Goal: Information Seeking & Learning: Learn about a topic

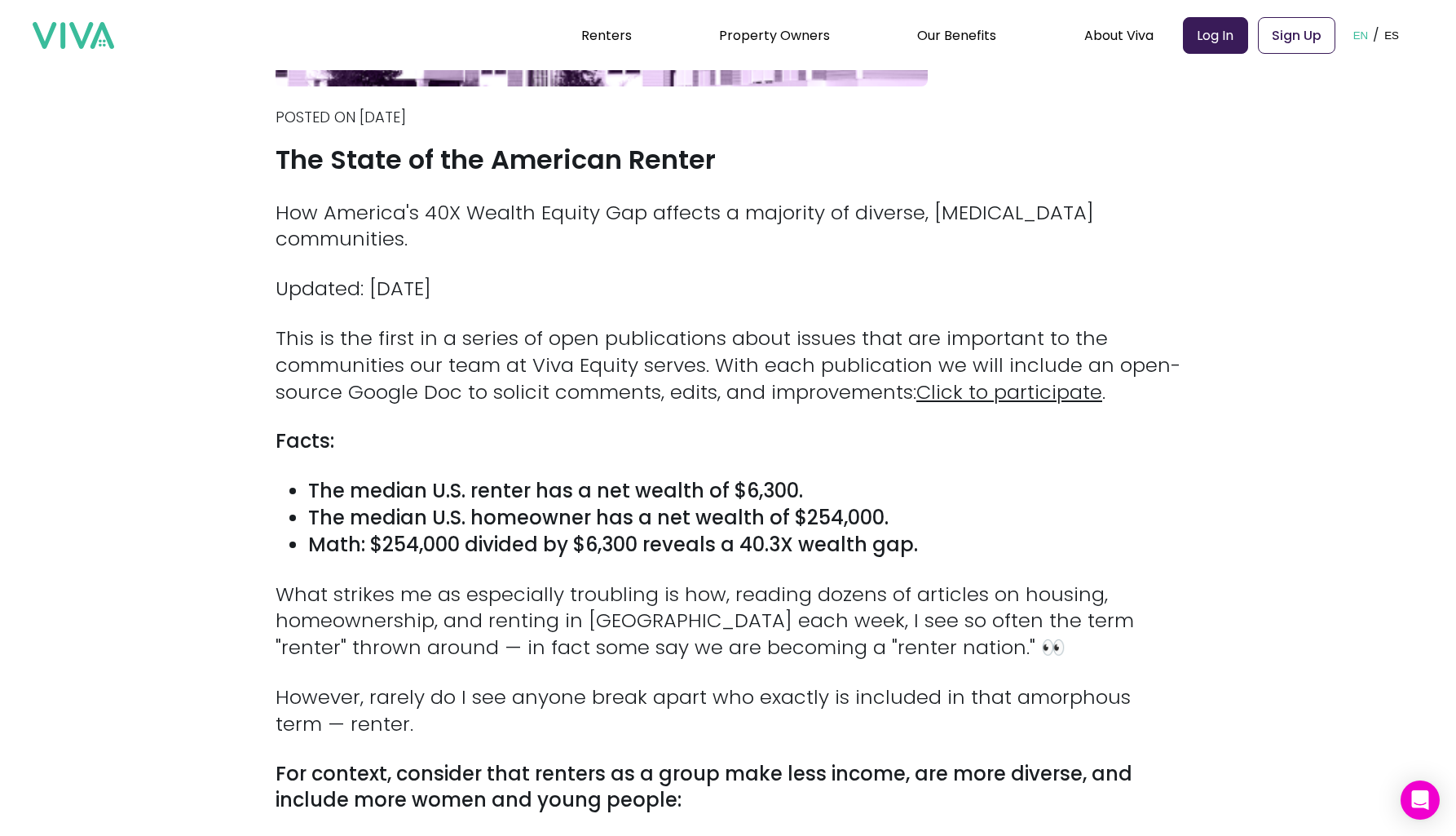
scroll to position [433, 0]
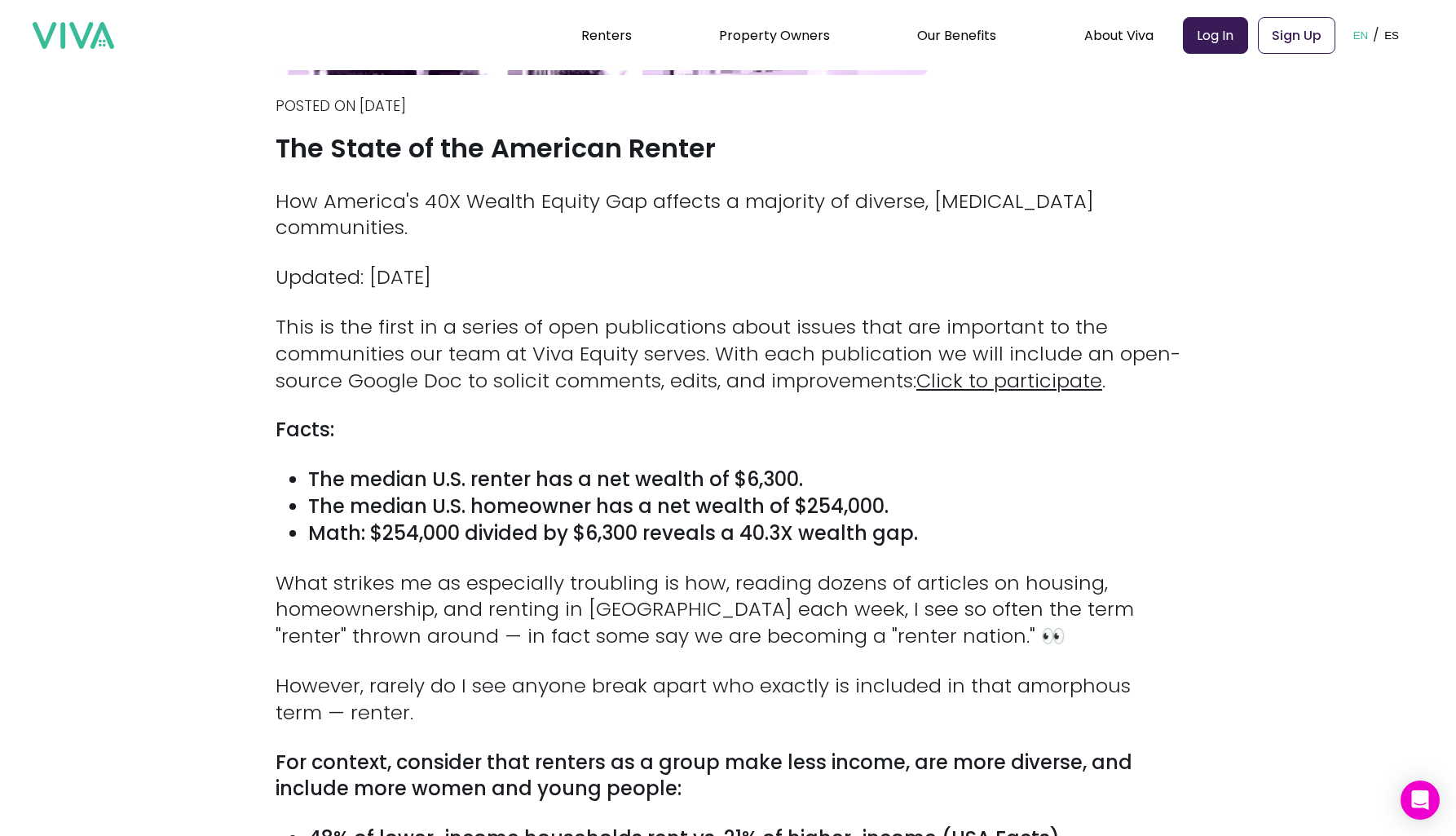
click at [777, 200] on p "How America's 40X Wealth Equity Gap affects a majority of diverse, [MEDICAL_DAT…" at bounding box center [728, 214] width 905 height 54
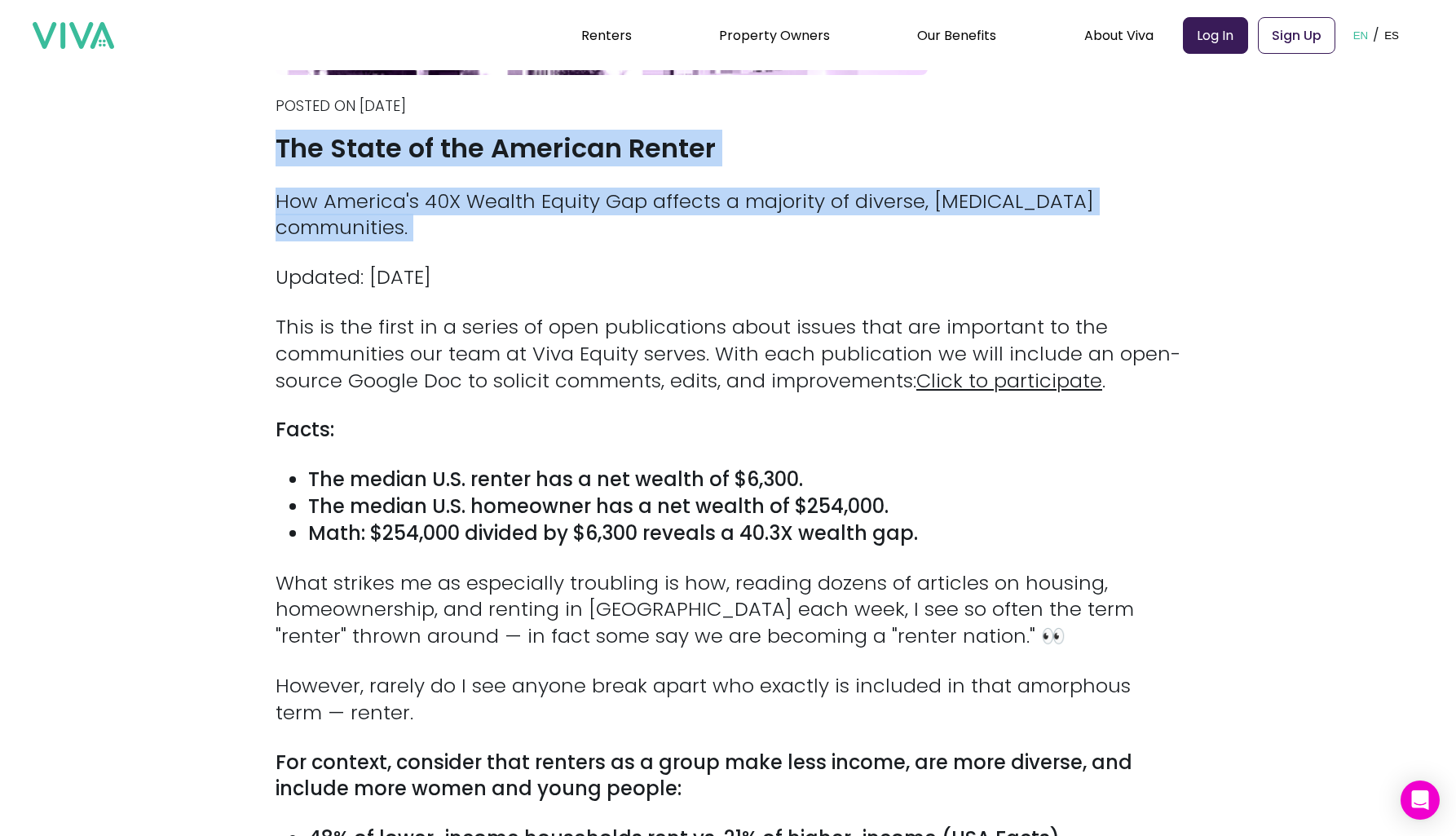
drag, startPoint x: 777, startPoint y: 200, endPoint x: 793, endPoint y: 126, distance: 75.7
click at [793, 125] on div "Back Posted on [DATE] The State of the American Renter How America's 40X Wealth…" at bounding box center [728, 345] width 905 height 1425
click at [793, 126] on div "Back Posted on [DATE] The State of the American Renter How America's 40X Wealth…" at bounding box center [728, 345] width 905 height 1425
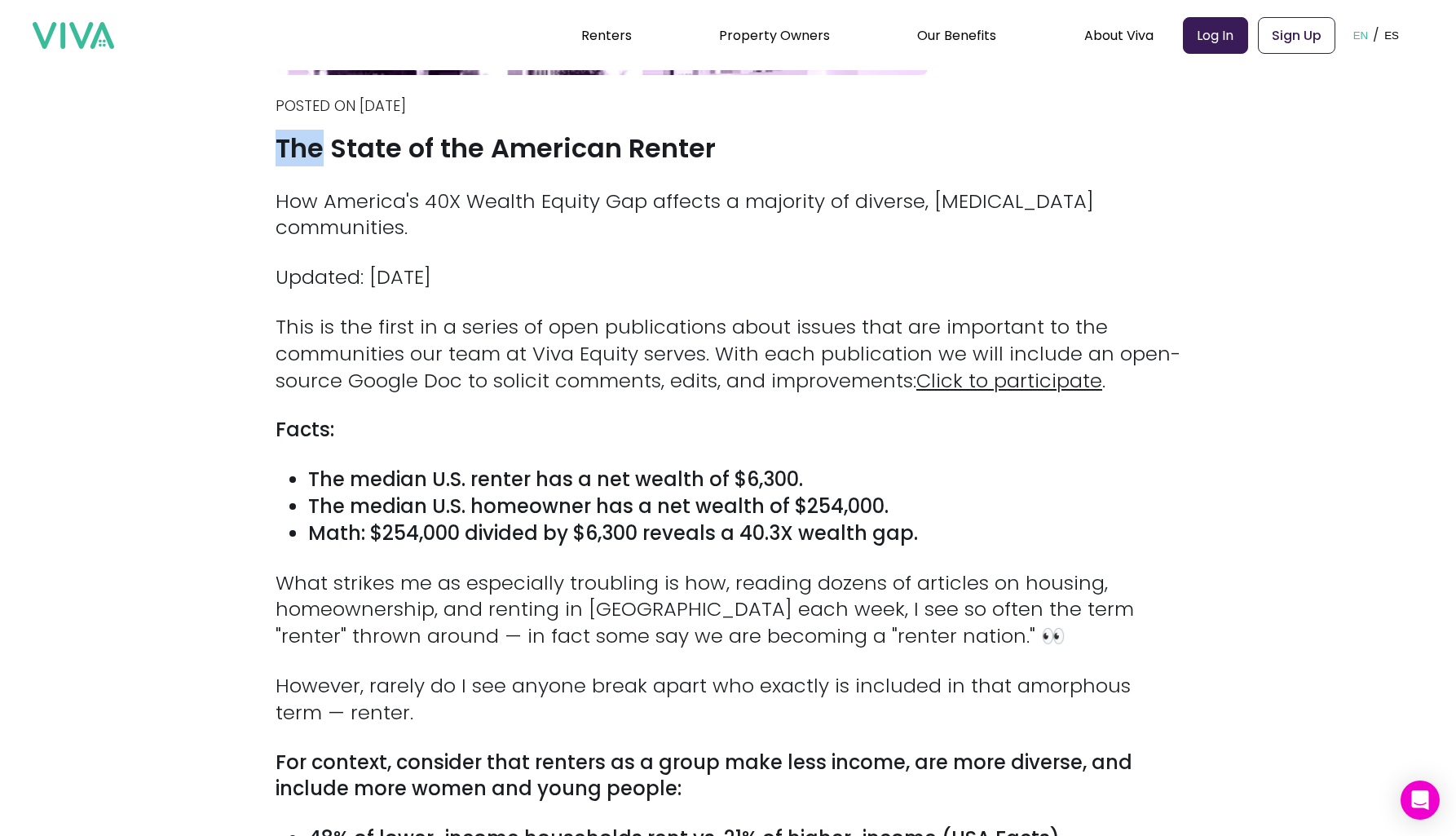
click at [793, 126] on div "Back Posted on [DATE] The State of the American Renter How America's 40X Wealth…" at bounding box center [728, 345] width 905 height 1425
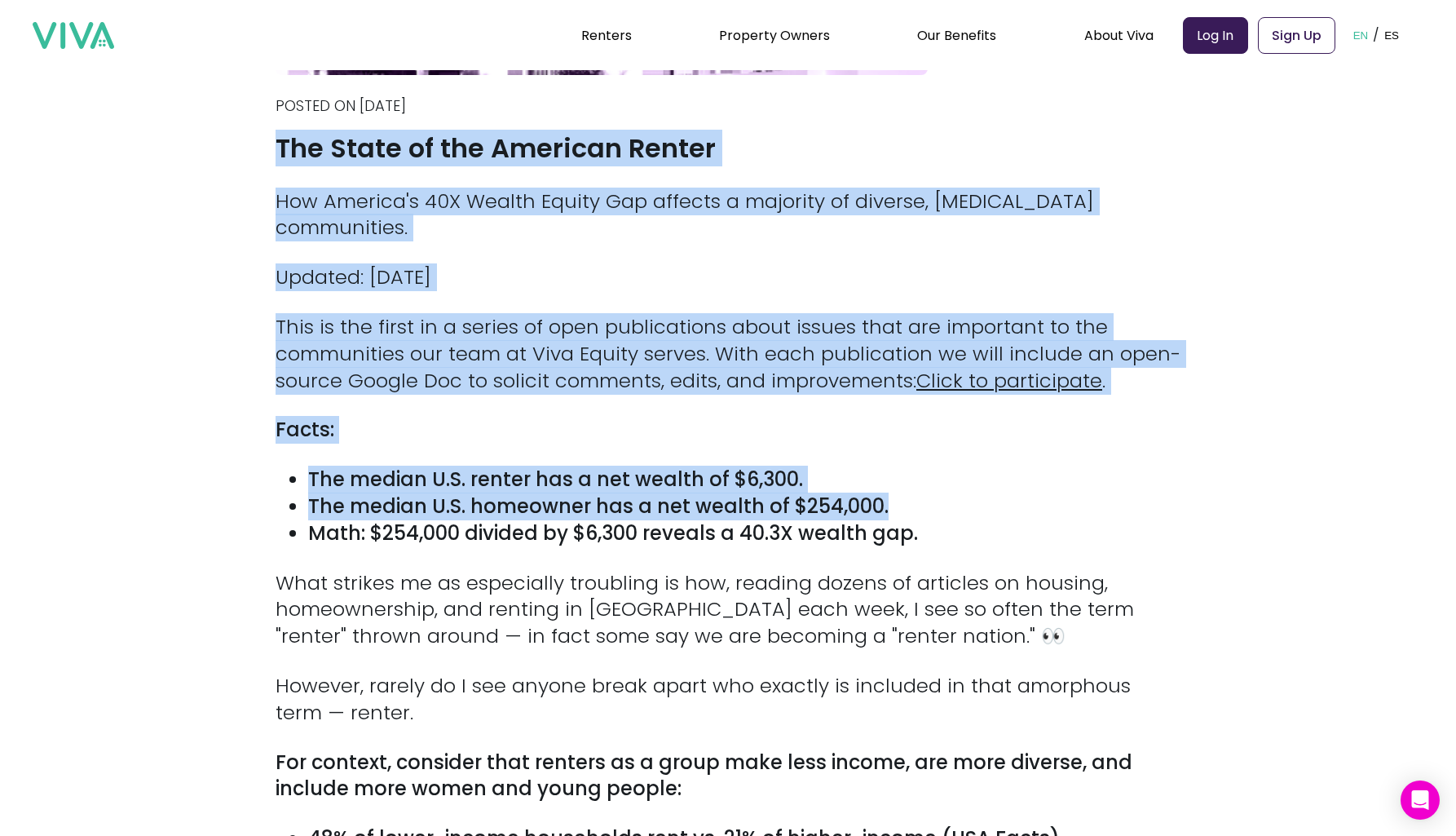
drag, startPoint x: 793, startPoint y: 126, endPoint x: 772, endPoint y: 469, distance: 343.6
click at [772, 469] on div "Back Posted on [DATE] The State of the American Renter How America's 40X Wealth…" at bounding box center [728, 345] width 905 height 1425
click at [772, 492] on strong "The median U.S. homeowner has a net wealth of $254,000." at bounding box center [598, 505] width 580 height 27
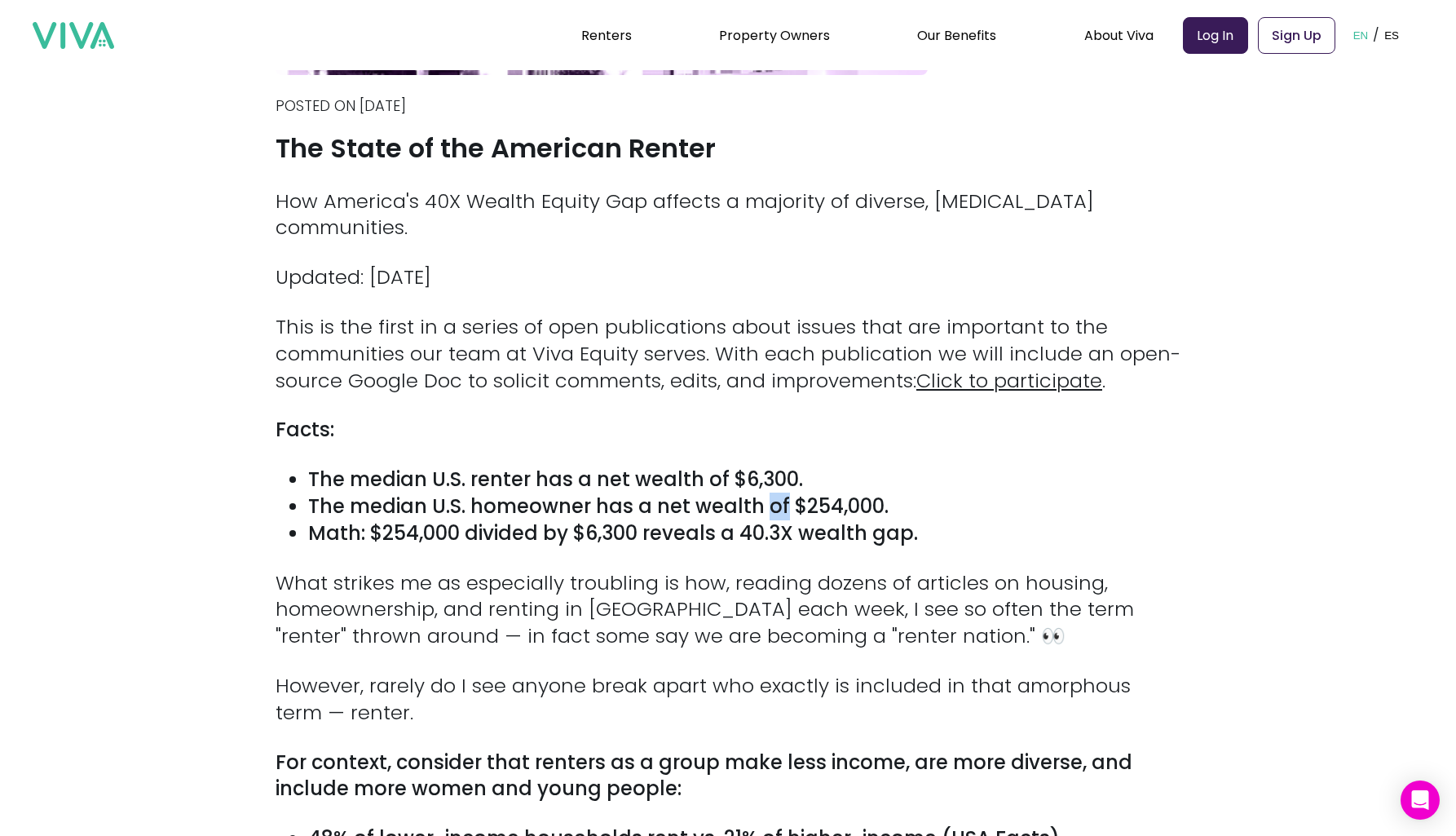
click at [772, 492] on strong "The median U.S. homeowner has a net wealth of $254,000." at bounding box center [598, 505] width 580 height 27
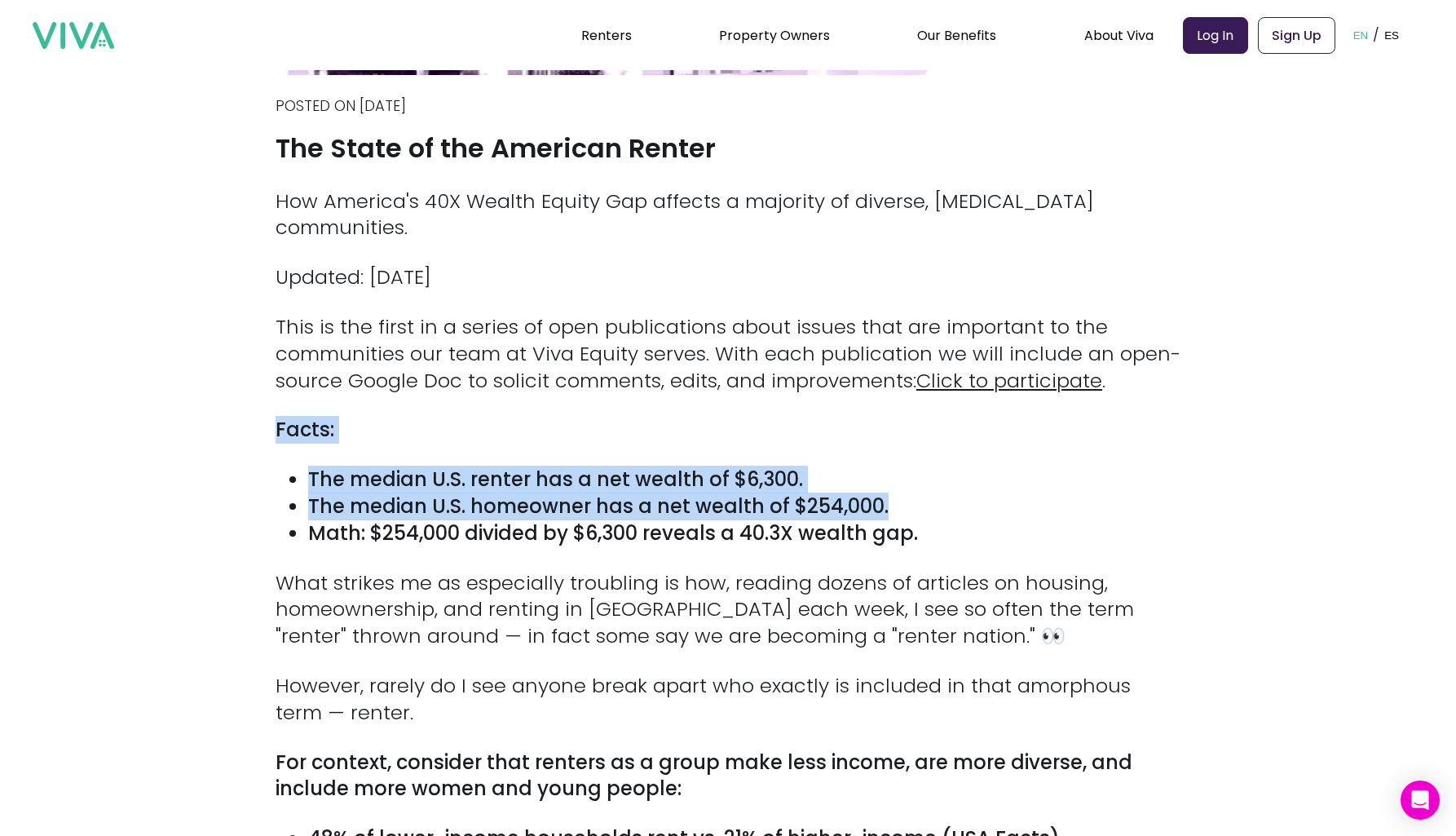
drag, startPoint x: 772, startPoint y: 469, endPoint x: 818, endPoint y: 387, distance: 94.0
click at [818, 387] on div "How America's 40X Wealth Equity Gap affects a majority of diverse, [MEDICAL_DAT…" at bounding box center [728, 611] width 905 height 847
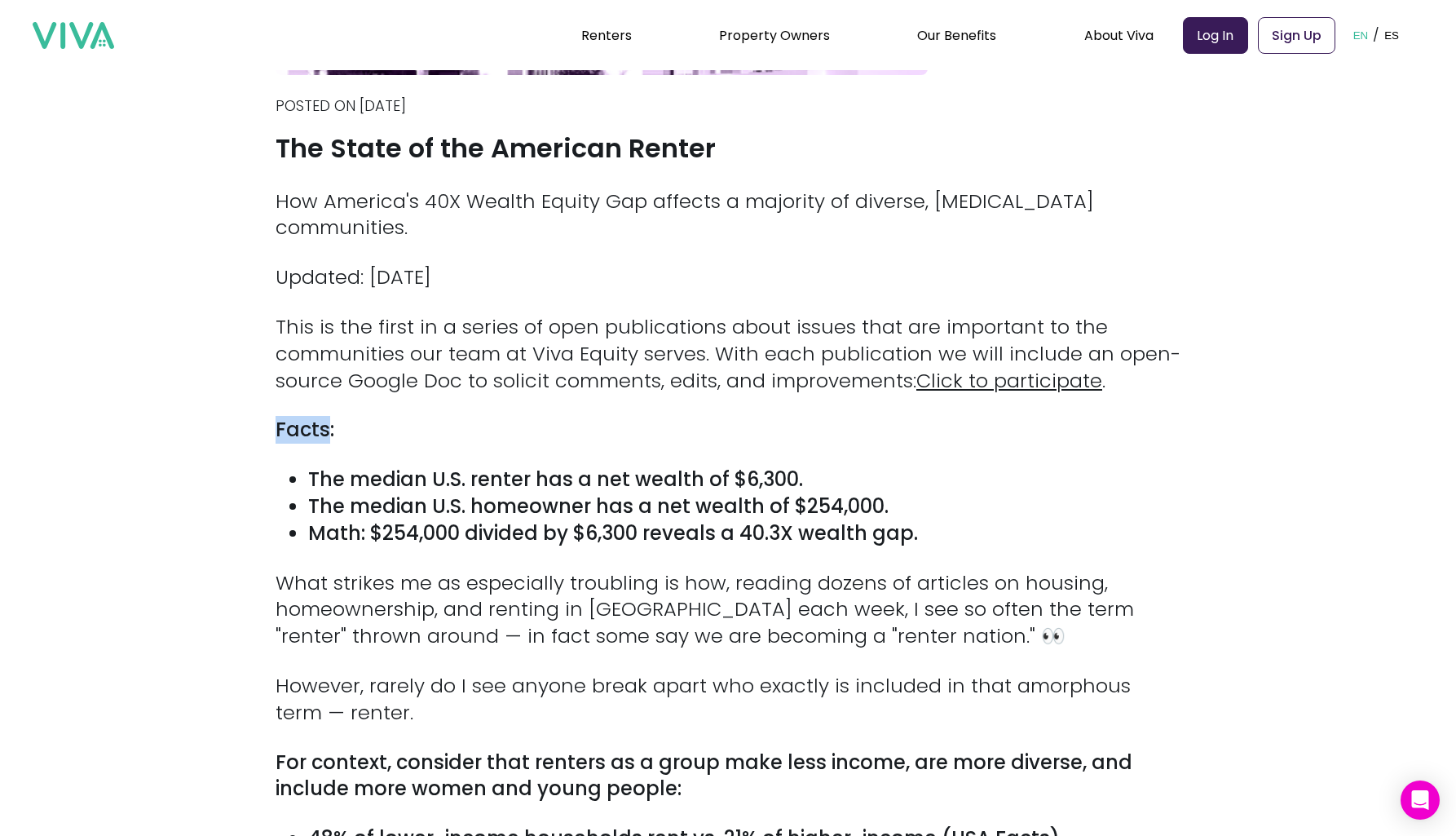
click at [818, 387] on div "How America's 40X Wealth Equity Gap affects a majority of diverse, [MEDICAL_DAT…" at bounding box center [728, 611] width 905 height 847
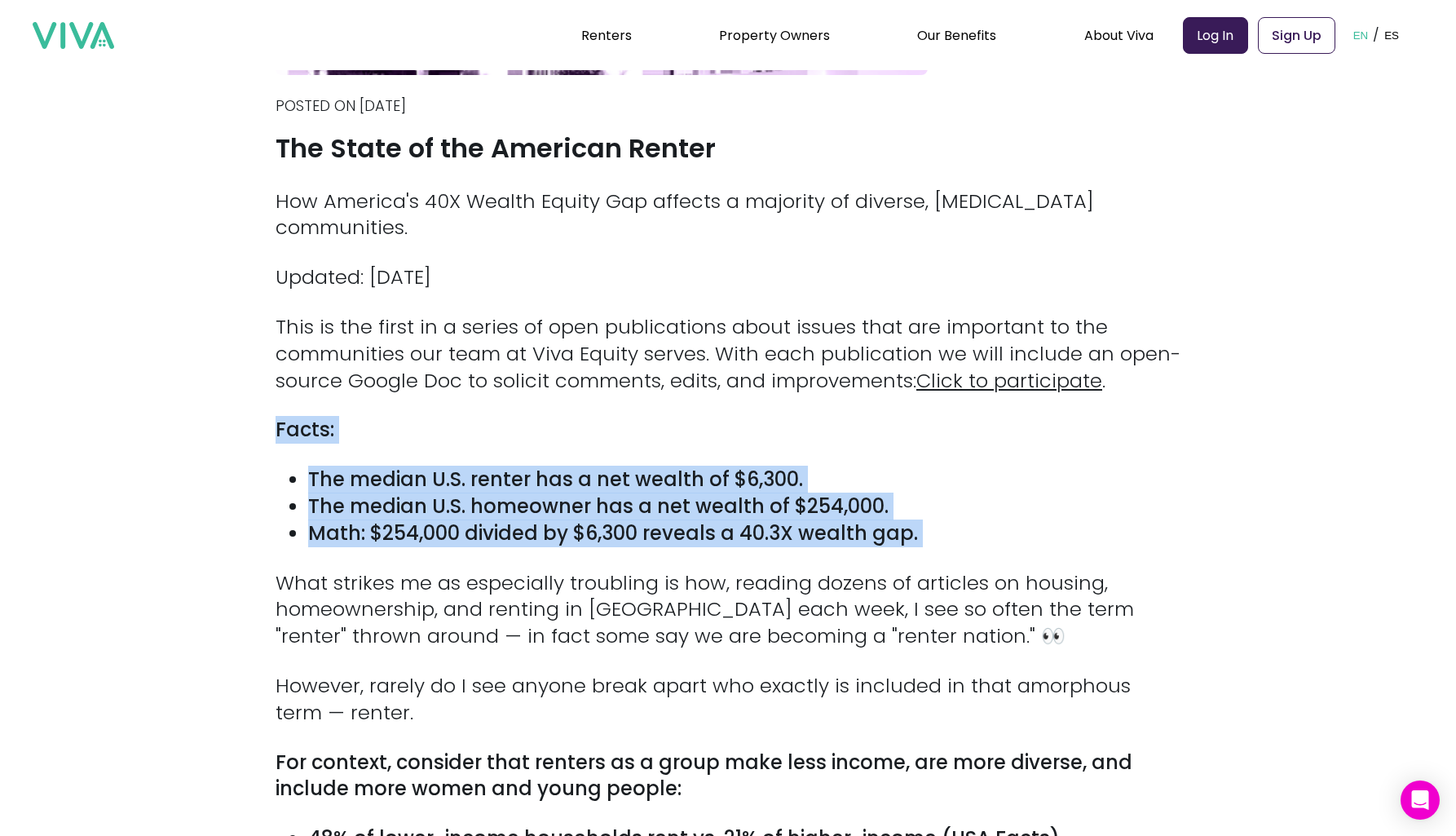
drag, startPoint x: 818, startPoint y: 387, endPoint x: 822, endPoint y: 497, distance: 110.1
click at [822, 497] on div "How America's 40X Wealth Equity Gap affects a majority of diverse, [MEDICAL_DAT…" at bounding box center [728, 611] width 905 height 847
click at [822, 519] on strong "Math: $254,000 divided by $6,300 reveals a 40.3X wealth gap." at bounding box center [612, 532] width 610 height 27
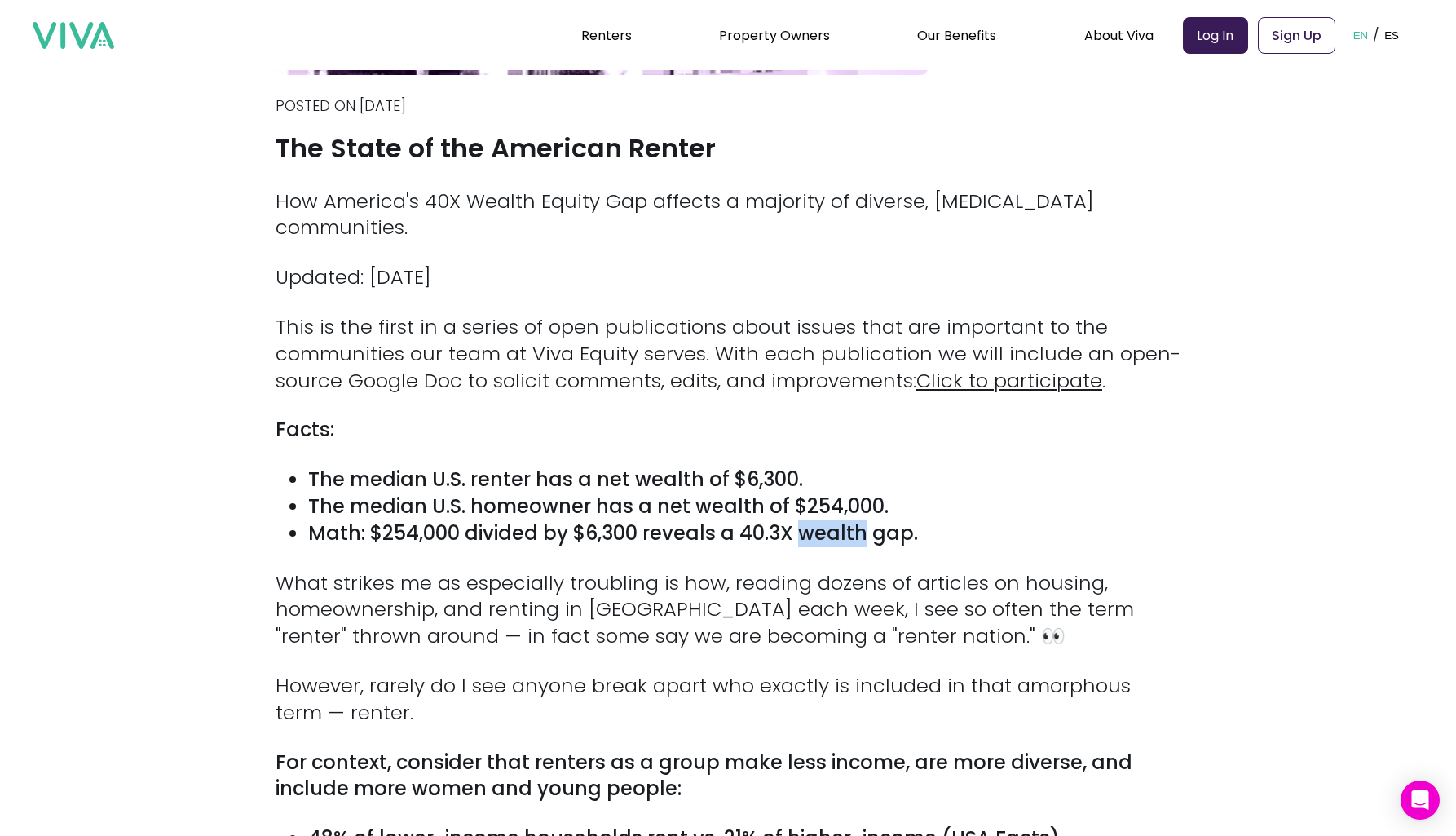
click at [822, 519] on strong "Math: $254,000 divided by $6,300 reveals a 40.3X wealth gap." at bounding box center [612, 532] width 610 height 27
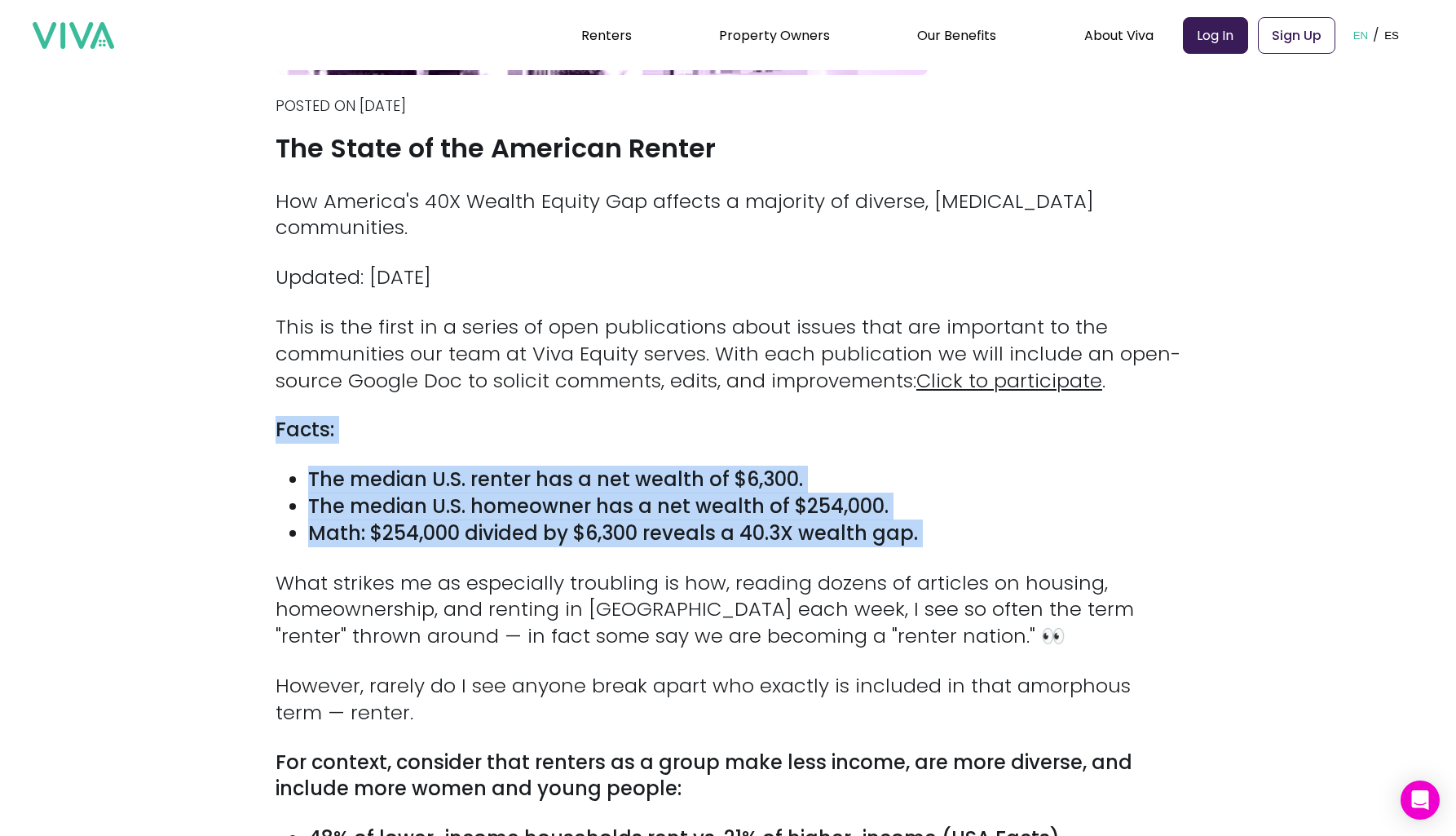
drag, startPoint x: 822, startPoint y: 497, endPoint x: 863, endPoint y: 398, distance: 107.2
click at [863, 398] on div "How America's 40X Wealth Equity Gap affects a majority of diverse, [MEDICAL_DAT…" at bounding box center [728, 611] width 905 height 847
click at [863, 416] on p "Facts:" at bounding box center [728, 429] width 905 height 27
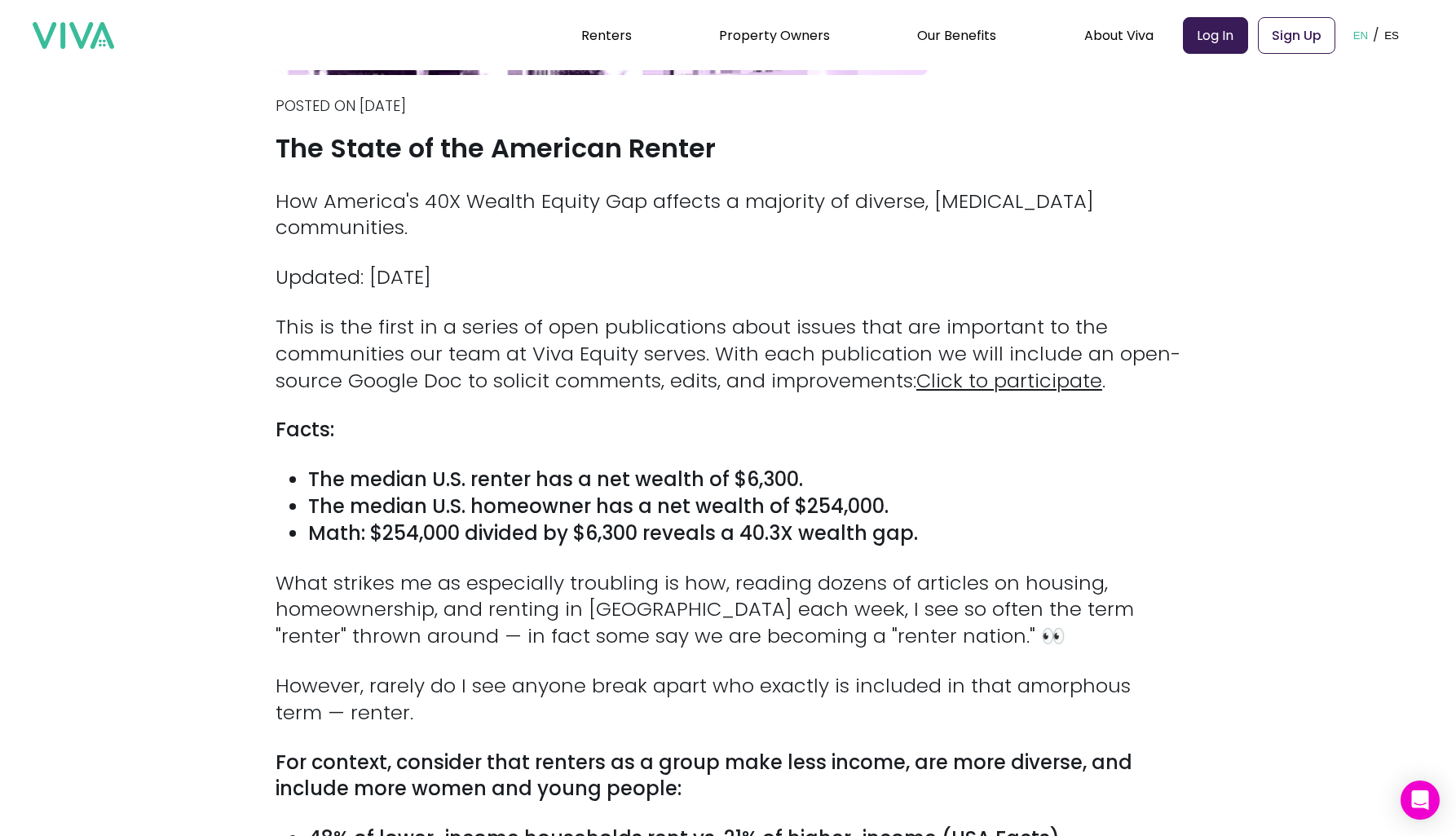
click at [863, 416] on p "Facts:" at bounding box center [728, 429] width 905 height 27
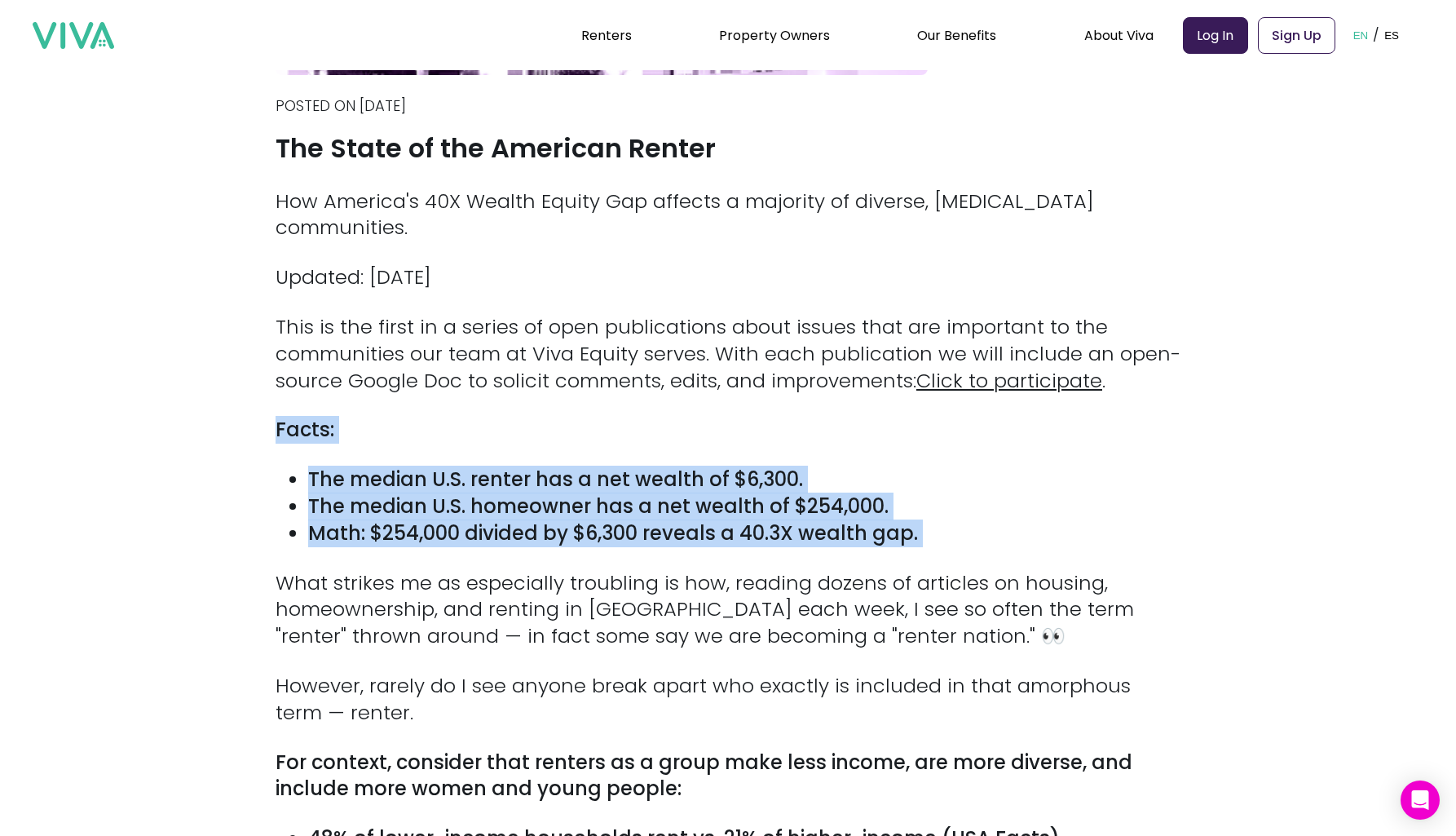
drag, startPoint x: 863, startPoint y: 398, endPoint x: 808, endPoint y: 500, distance: 115.9
click at [808, 500] on div "How America's 40X Wealth Equity Gap affects a majority of diverse, [MEDICAL_DAT…" at bounding box center [728, 611] width 905 height 847
click at [808, 519] on strong "Math: $254,000 divided by $6,300 reveals a 40.3X wealth gap." at bounding box center [612, 532] width 610 height 27
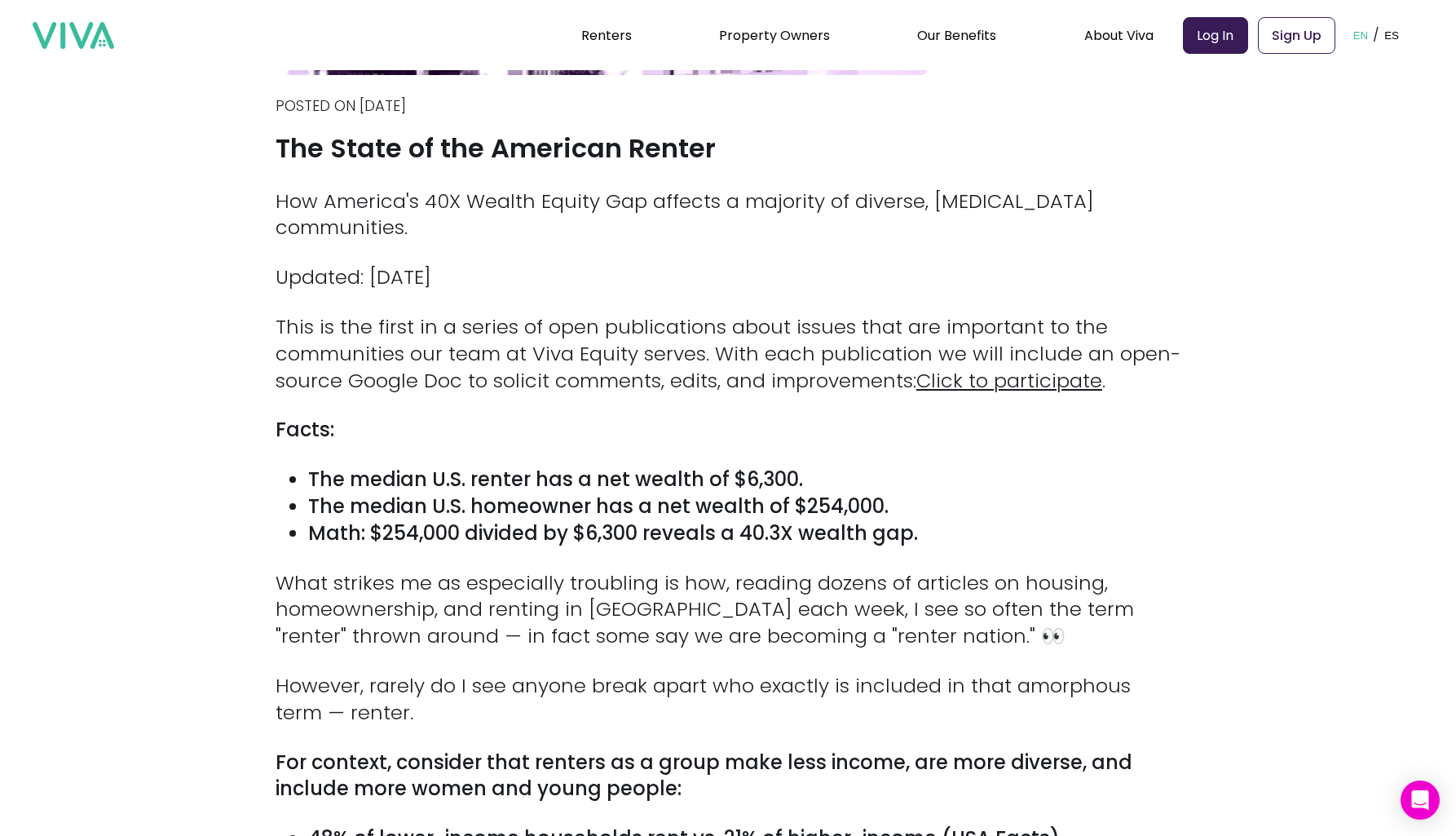
click at [715, 314] on p "This is the first in a series of open publications about issues that are import…" at bounding box center [728, 353] width 905 height 80
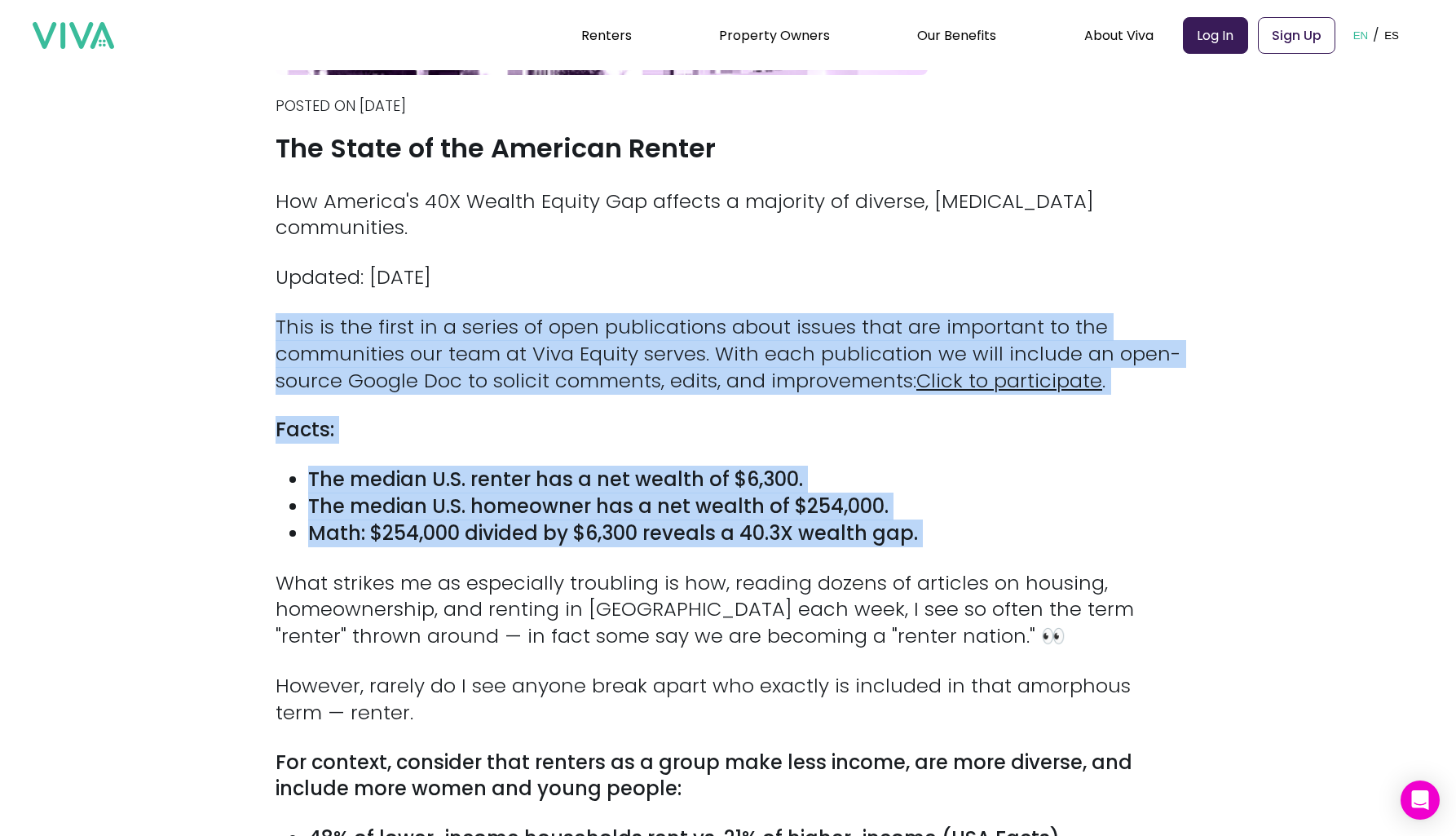
drag, startPoint x: 715, startPoint y: 293, endPoint x: 689, endPoint y: 507, distance: 215.6
click at [689, 507] on div "How America's 40X Wealth Equity Gap affects a majority of diverse, [MEDICAL_DAT…" at bounding box center [728, 611] width 905 height 847
click at [689, 519] on strong "Math: $254,000 divided by $6,300 reveals a 40.3X wealth gap." at bounding box center [612, 532] width 610 height 27
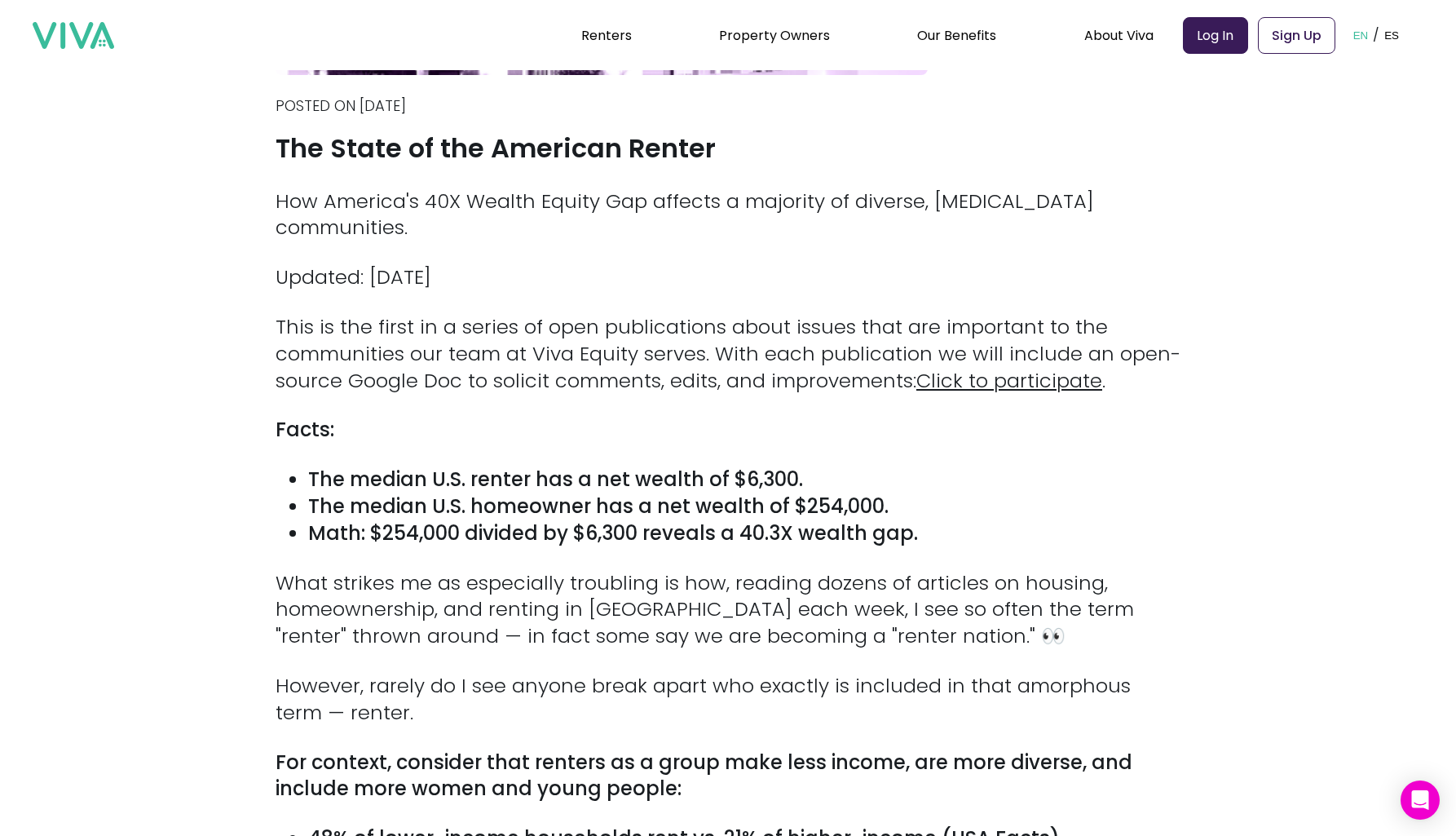
click at [602, 466] on strong "The median U.S. renter has a net wealth of $6,300." at bounding box center [556, 478] width 495 height 27
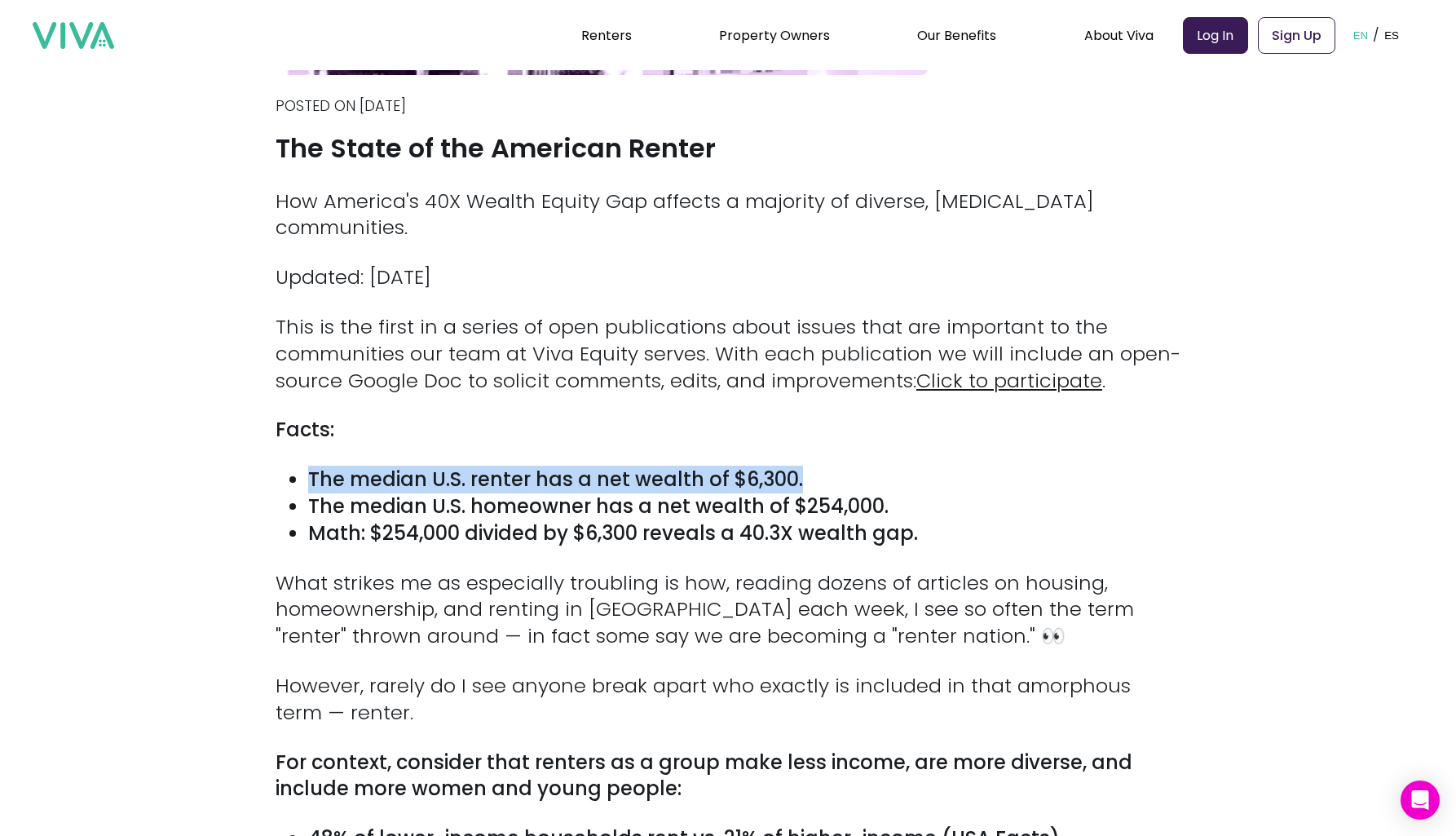
click at [602, 466] on strong "The median U.S. renter has a net wealth of $6,300." at bounding box center [556, 478] width 495 height 27
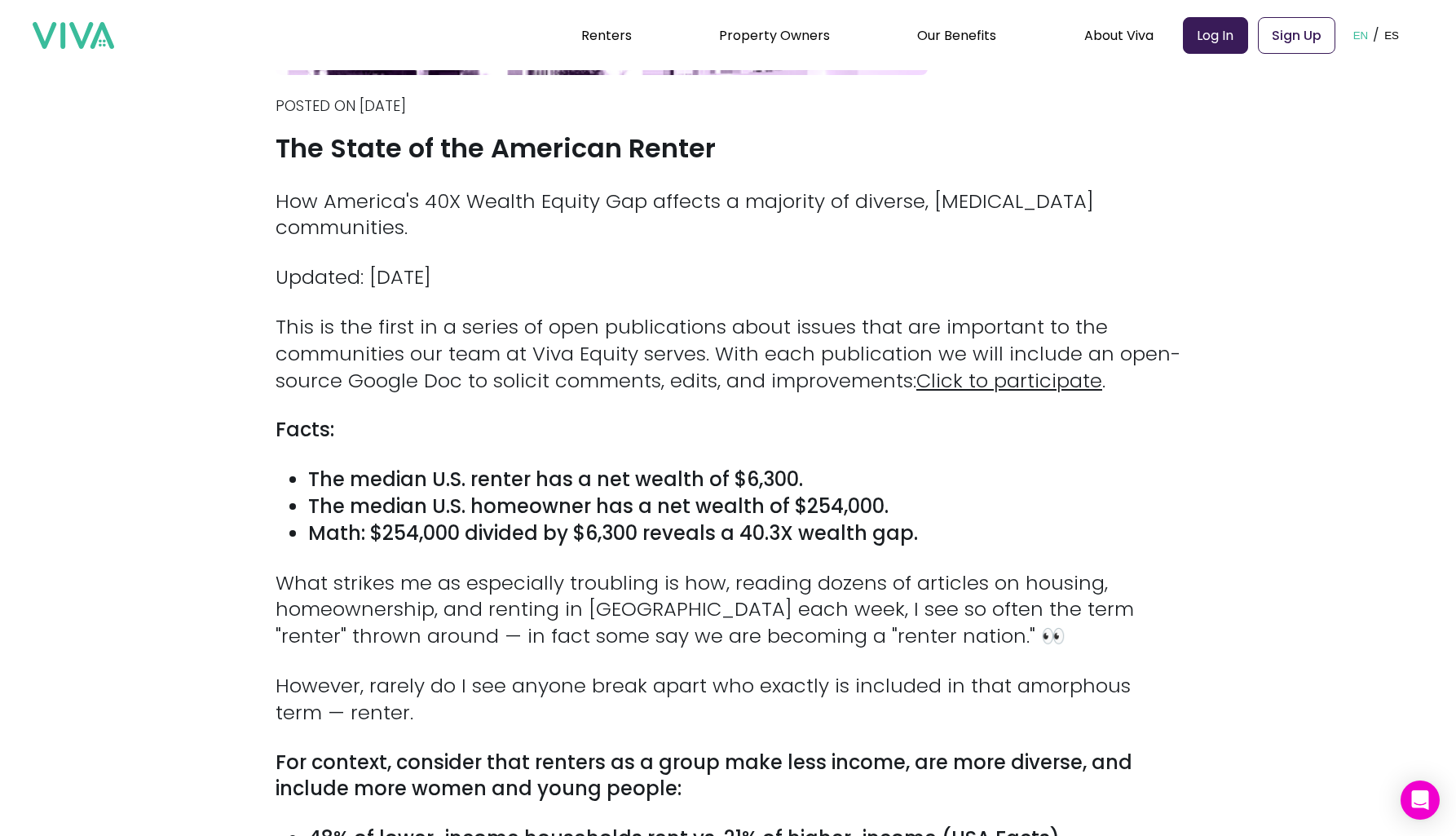
click at [674, 387] on div "How America's 40X Wealth Equity Gap affects a majority of diverse, [MEDICAL_DAT…" at bounding box center [728, 611] width 905 height 847
click at [445, 492] on strong "The median U.S. homeowner has a net wealth of $254,000." at bounding box center [598, 505] width 580 height 27
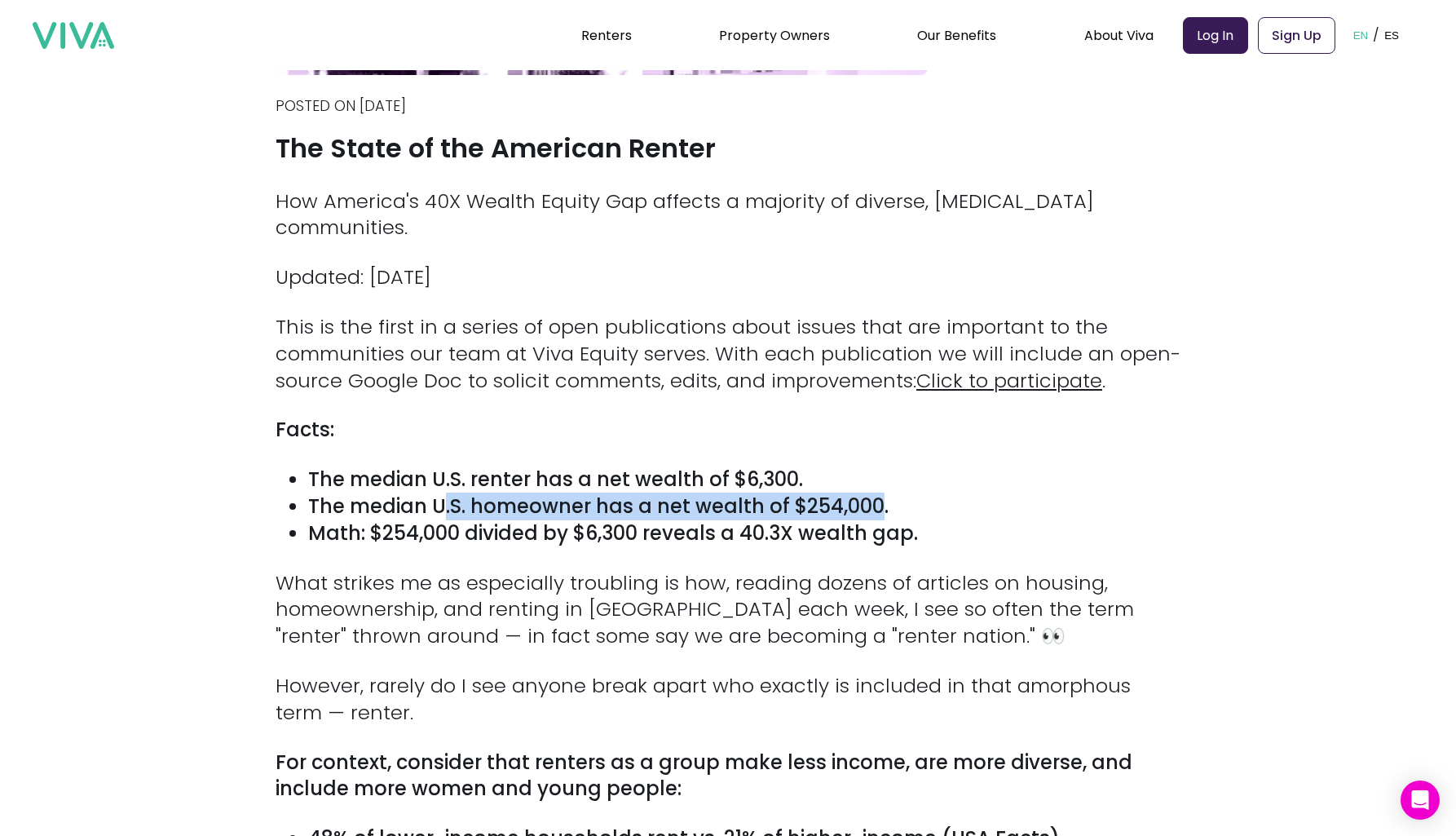
drag, startPoint x: 445, startPoint y: 475, endPoint x: 872, endPoint y: 478, distance: 427.0
click at [872, 492] on strong "The median U.S. homeowner has a net wealth of $254,000." at bounding box center [598, 505] width 580 height 27
click at [770, 492] on strong "The median U.S. homeowner has a net wealth of $254,000." at bounding box center [598, 505] width 580 height 27
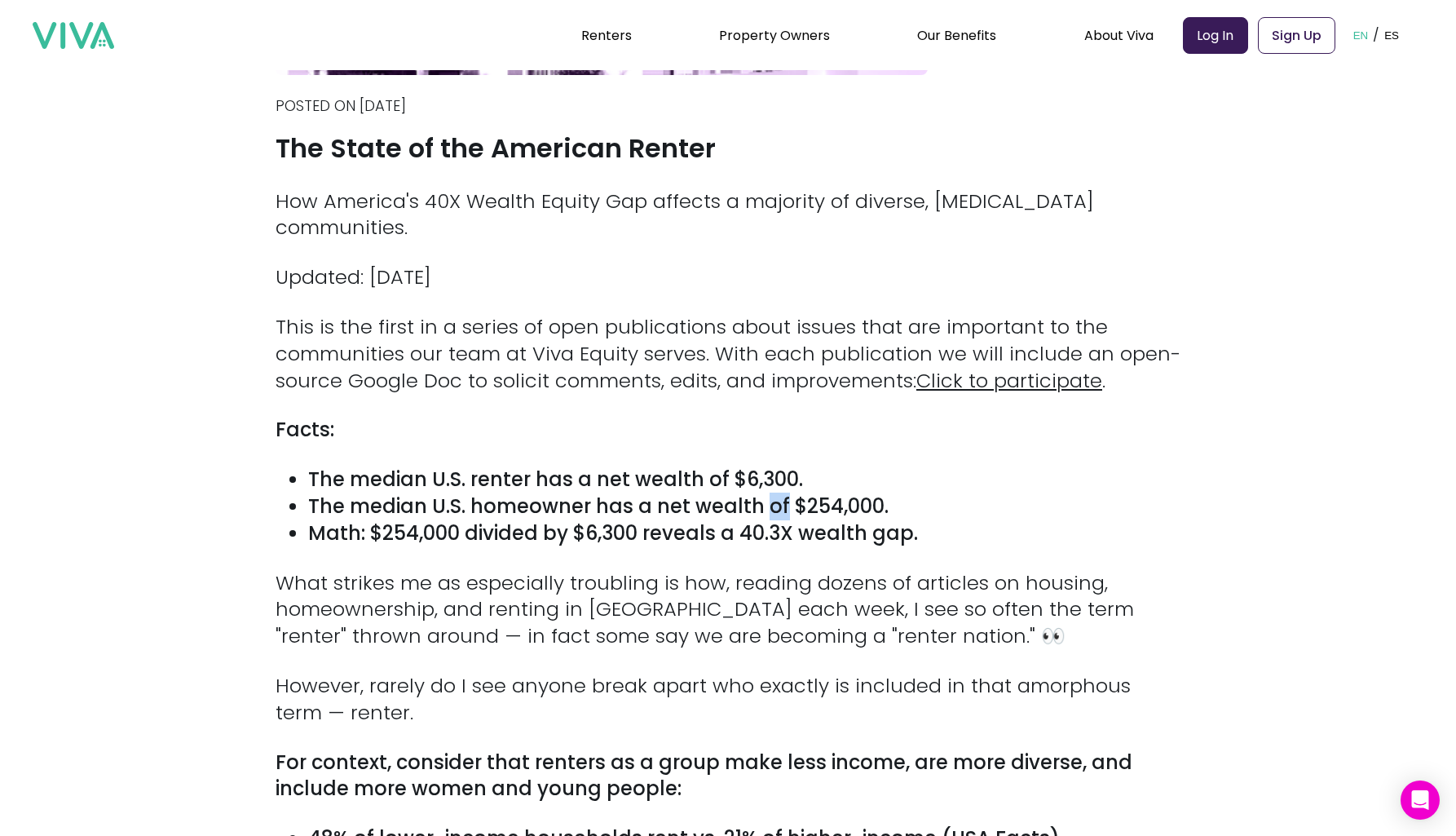
click at [770, 492] on strong "The median U.S. homeowner has a net wealth of $254,000." at bounding box center [598, 505] width 580 height 27
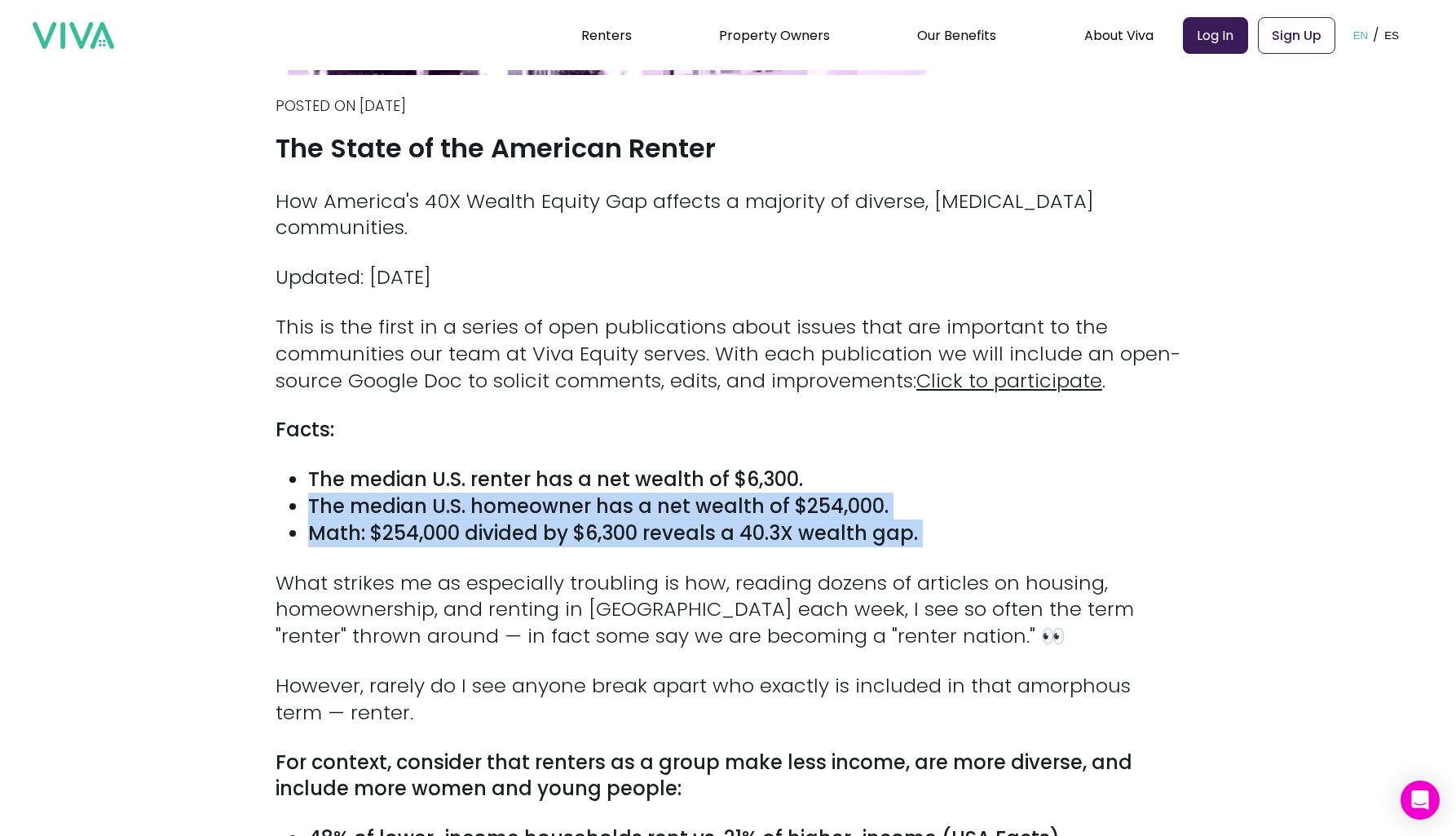
drag, startPoint x: 770, startPoint y: 468, endPoint x: 765, endPoint y: 493, distance: 25.5
click at [765, 492] on ul "The median U.S. renter has a net wealth of $6,300. The median U.S. homeowner ha…" at bounding box center [728, 506] width 905 height 80
click at [765, 519] on strong "Math: $254,000 divided by $6,300 reveals a 40.3X wealth gap." at bounding box center [612, 532] width 610 height 27
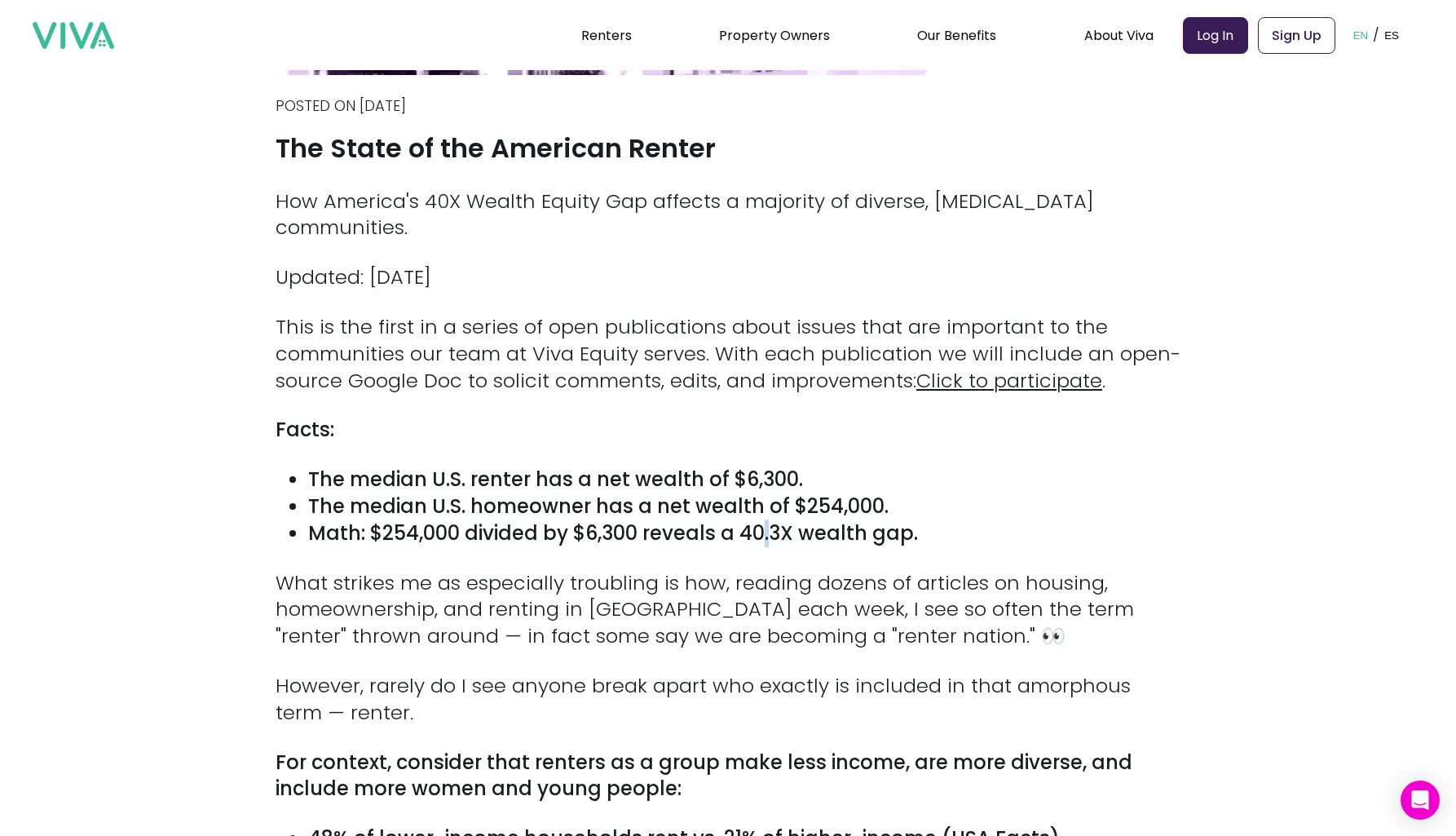
click at [765, 519] on strong "Math: $254,000 divided by $6,300 reveals a 40.3X wealth gap." at bounding box center [612, 532] width 610 height 27
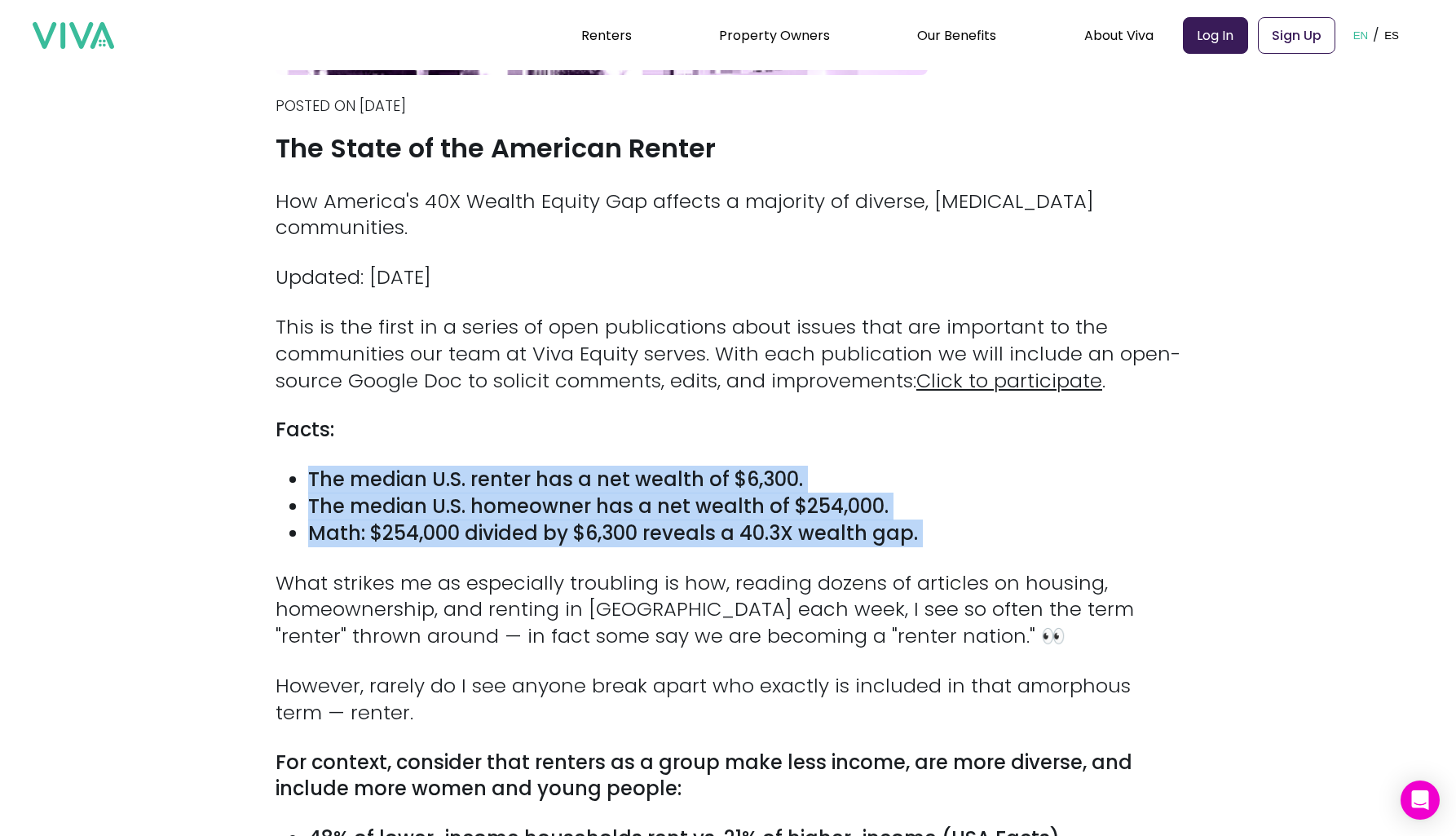
drag, startPoint x: 765, startPoint y: 493, endPoint x: 766, endPoint y: 450, distance: 43.0
click at [766, 467] on ul "The median U.S. renter has a net wealth of $6,300. The median U.S. homeowner ha…" at bounding box center [728, 506] width 905 height 80
click at [766, 466] on strong "The median U.S. renter has a net wealth of $6,300." at bounding box center [556, 478] width 495 height 27
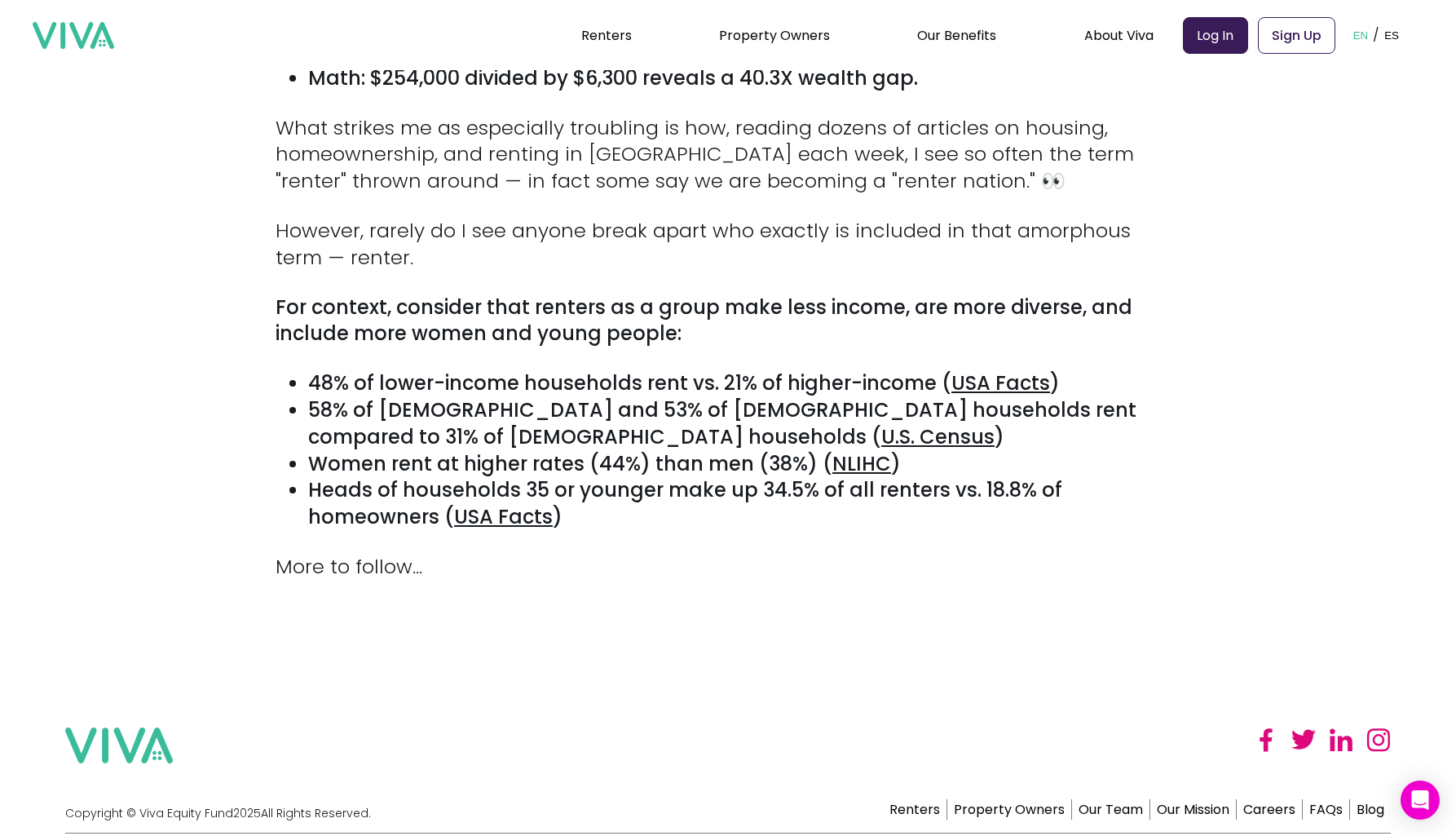
scroll to position [919, 0]
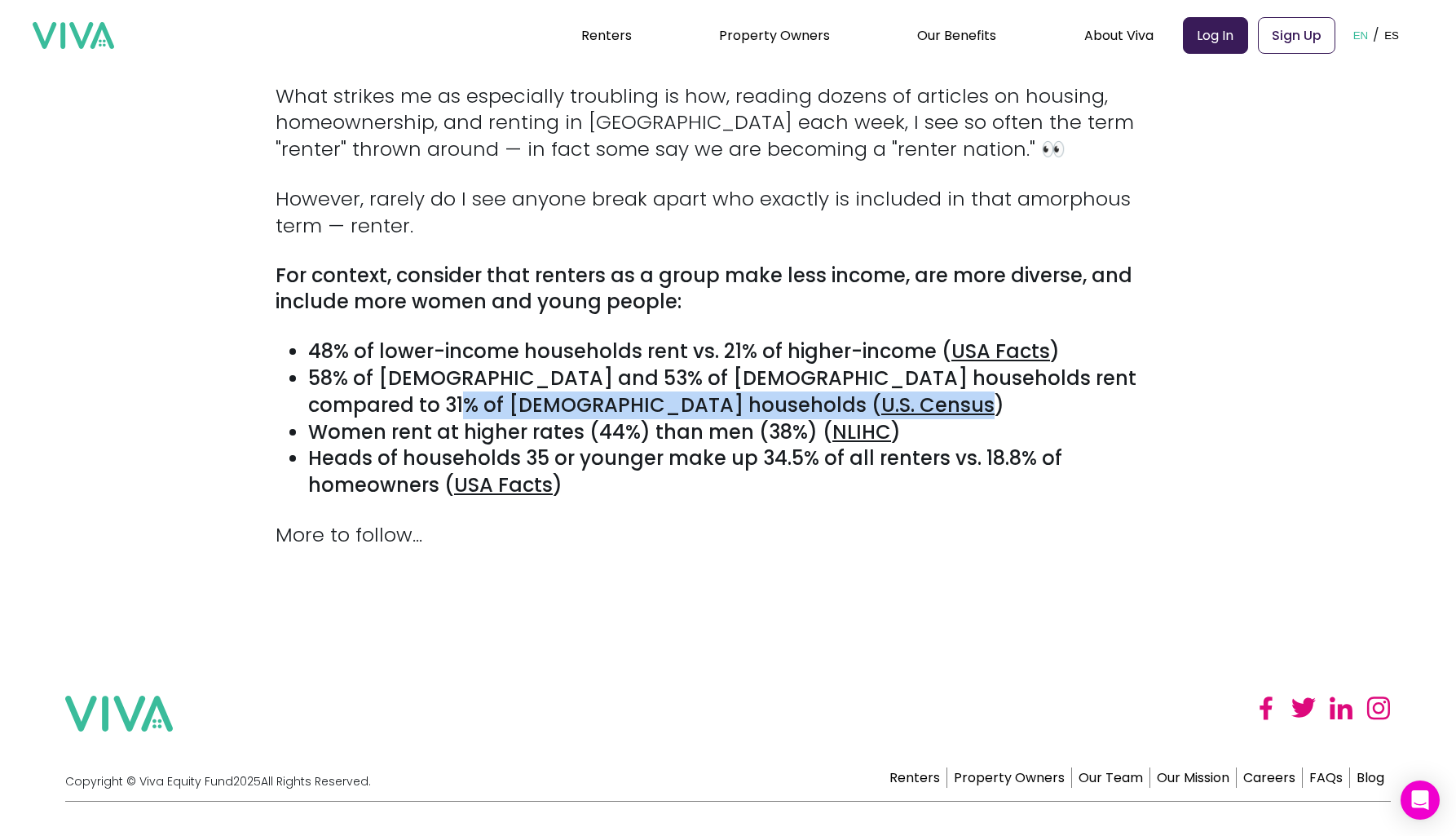
click at [608, 337] on strong "48% of lower-income households rent vs. 21% of higher-income (" at bounding box center [630, 350] width 644 height 27
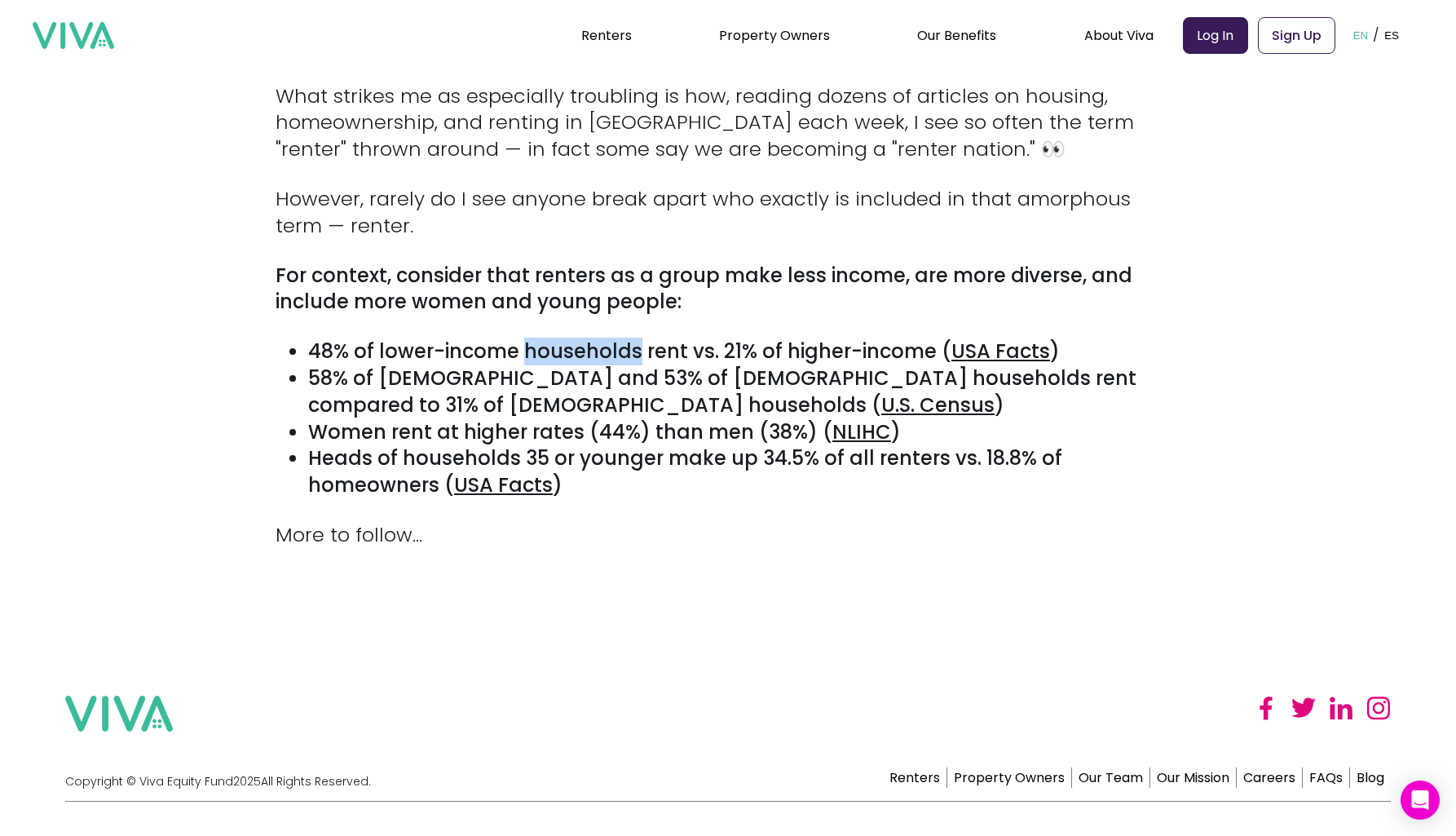
click at [608, 337] on strong "48% of lower-income households rent vs. 21% of higher-income (" at bounding box center [630, 350] width 644 height 27
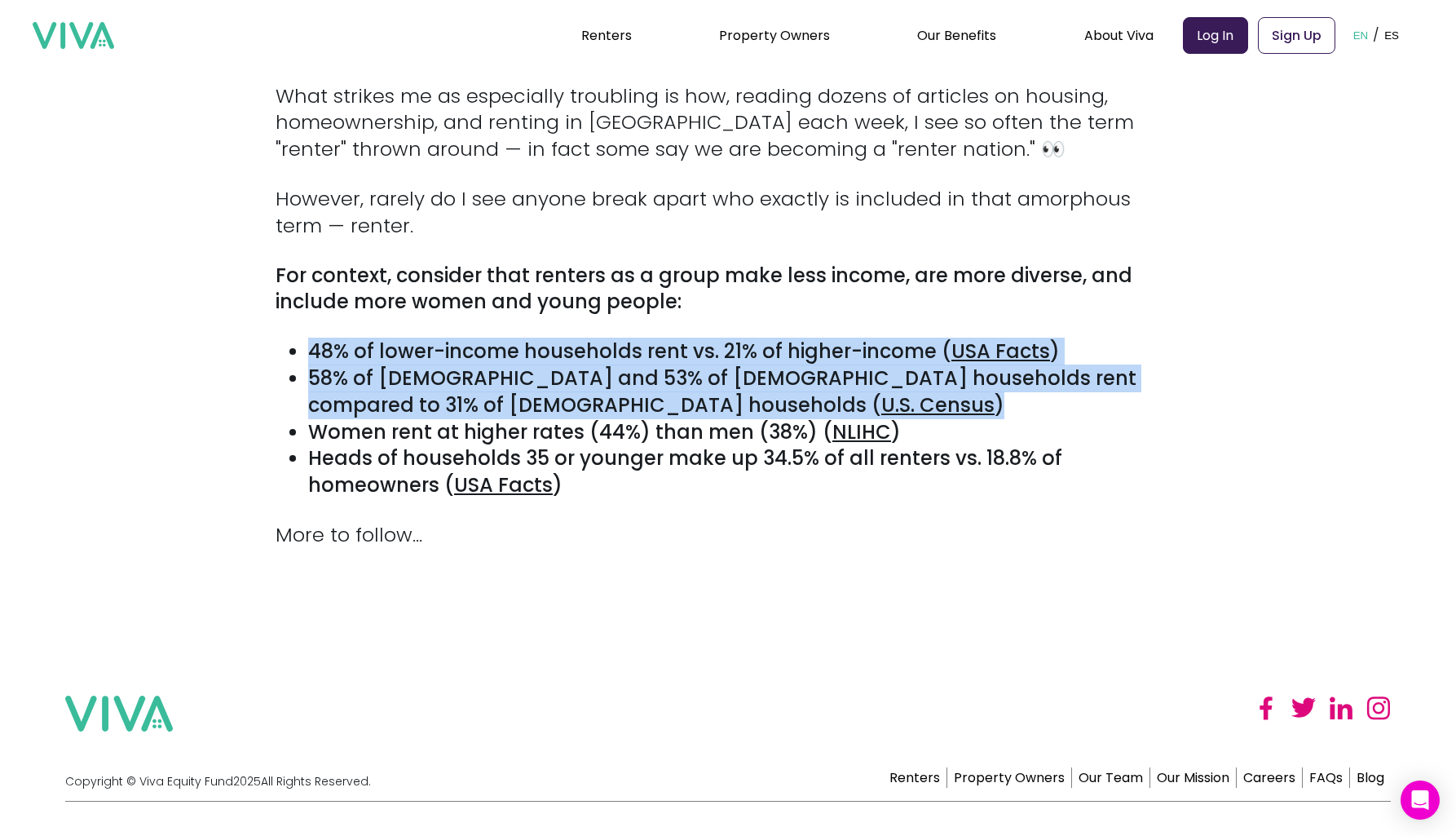
drag, startPoint x: 608, startPoint y: 323, endPoint x: 601, endPoint y: 346, distance: 24.0
click at [601, 346] on ul "48% of lower-income households rent vs. 21% of higher-income ( [GEOGRAPHIC_DATA…" at bounding box center [728, 418] width 905 height 160
click at [601, 365] on strong "58% of [DEMOGRAPHIC_DATA] and 53% of [DEMOGRAPHIC_DATA] households rent compare…" at bounding box center [722, 391] width 829 height 54
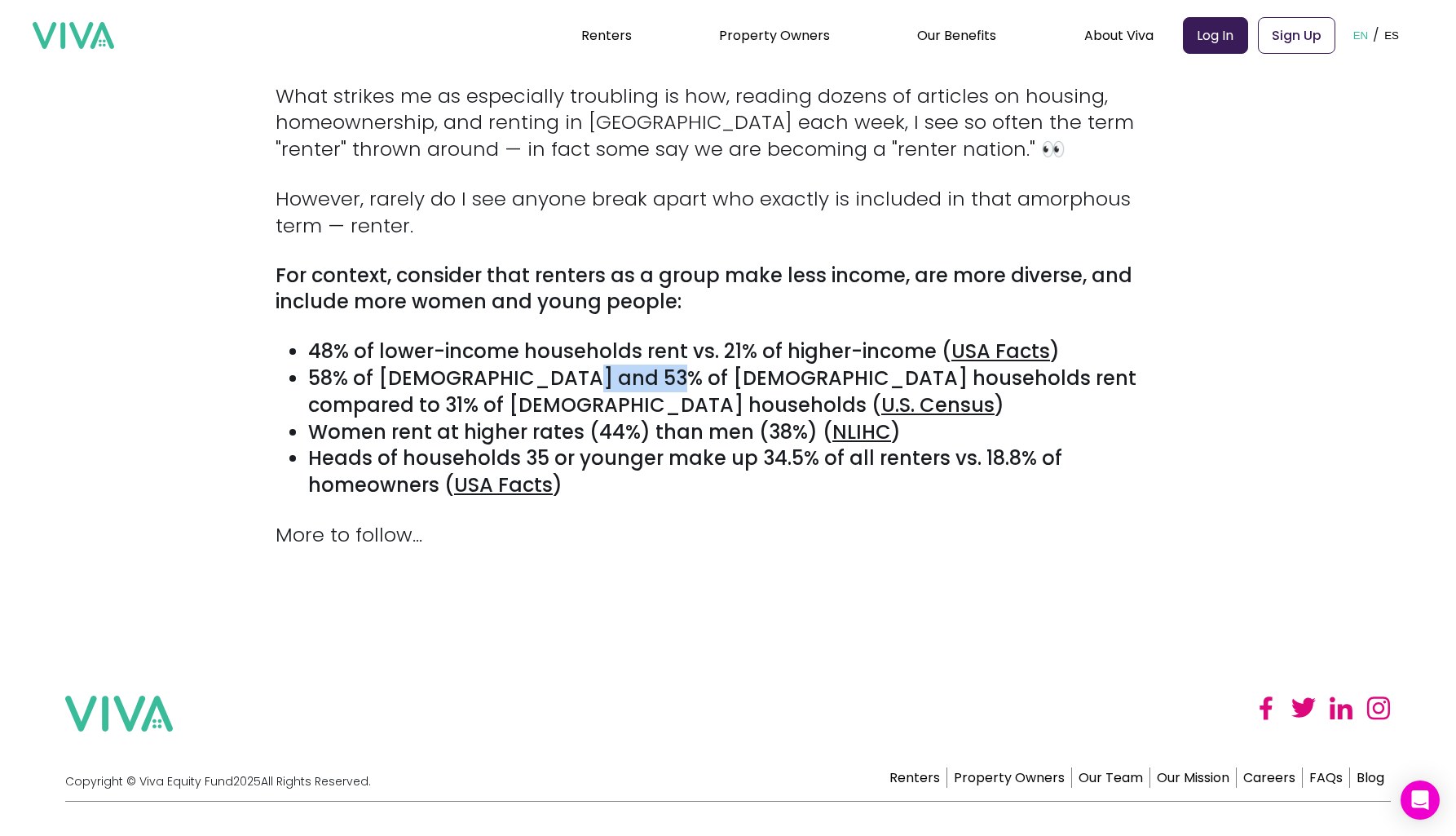
click at [601, 365] on strong "58% of [DEMOGRAPHIC_DATA] and 53% of [DEMOGRAPHIC_DATA] households rent compare…" at bounding box center [722, 391] width 829 height 54
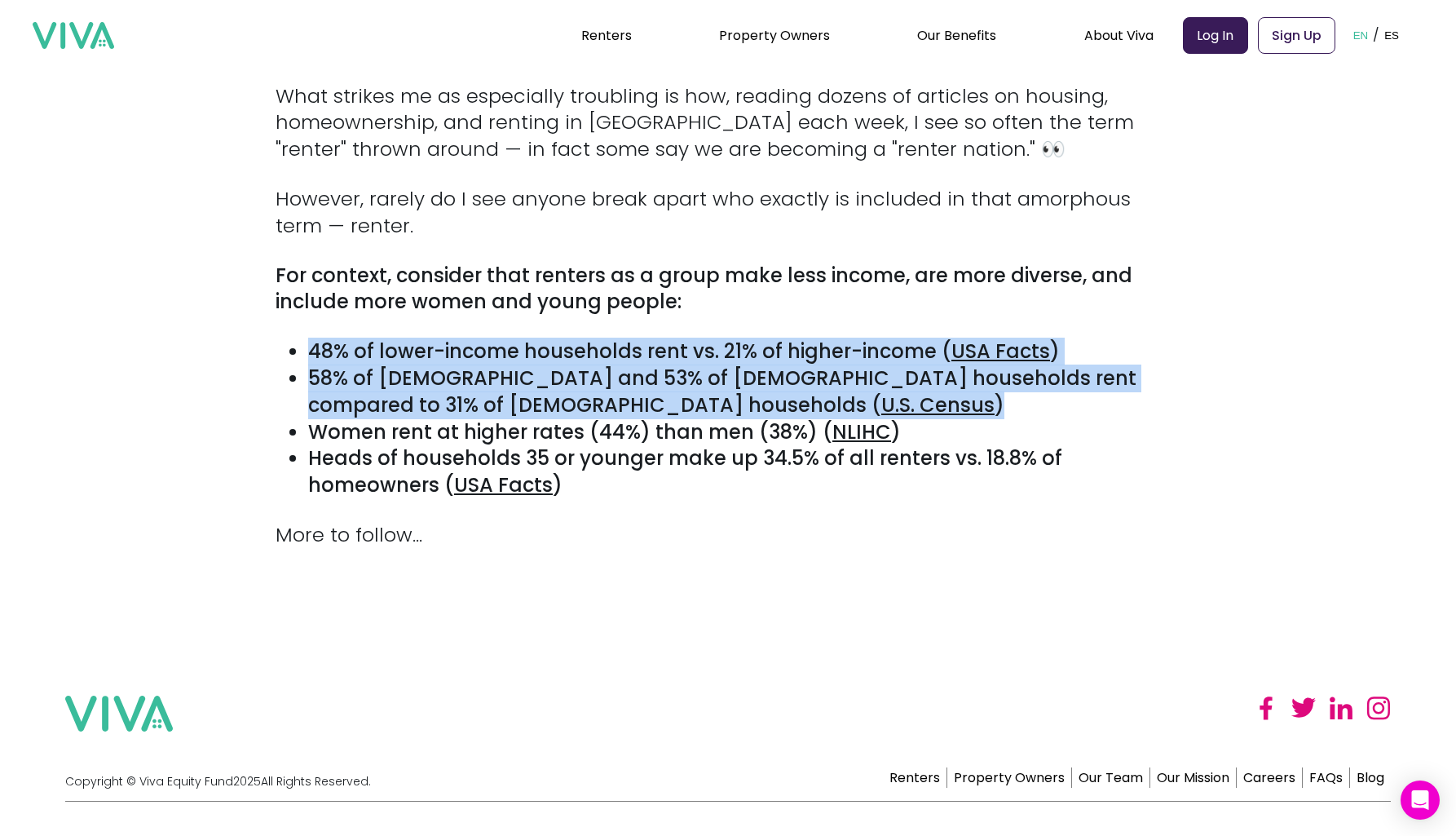
drag, startPoint x: 601, startPoint y: 346, endPoint x: 601, endPoint y: 319, distance: 27.0
click at [601, 338] on ul "48% of lower-income households rent vs. 21% of higher-income ( [GEOGRAPHIC_DATA…" at bounding box center [728, 418] width 905 height 160
click at [601, 337] on strong "48% of lower-income households rent vs. 21% of higher-income (" at bounding box center [630, 350] width 644 height 27
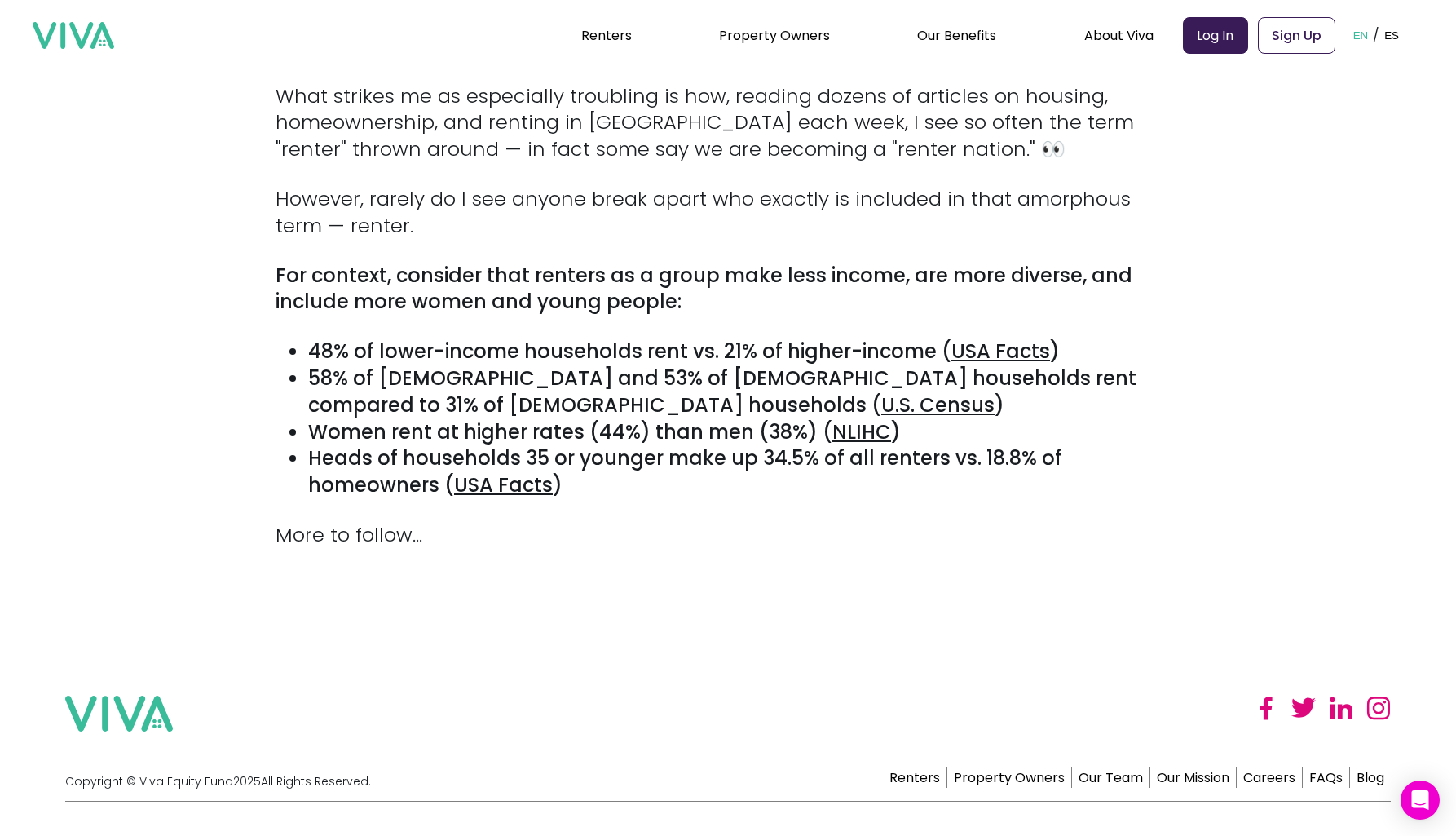
click at [608, 269] on strong "For context, consider that renters as a group make less income, are more divers…" at bounding box center [704, 288] width 857 height 54
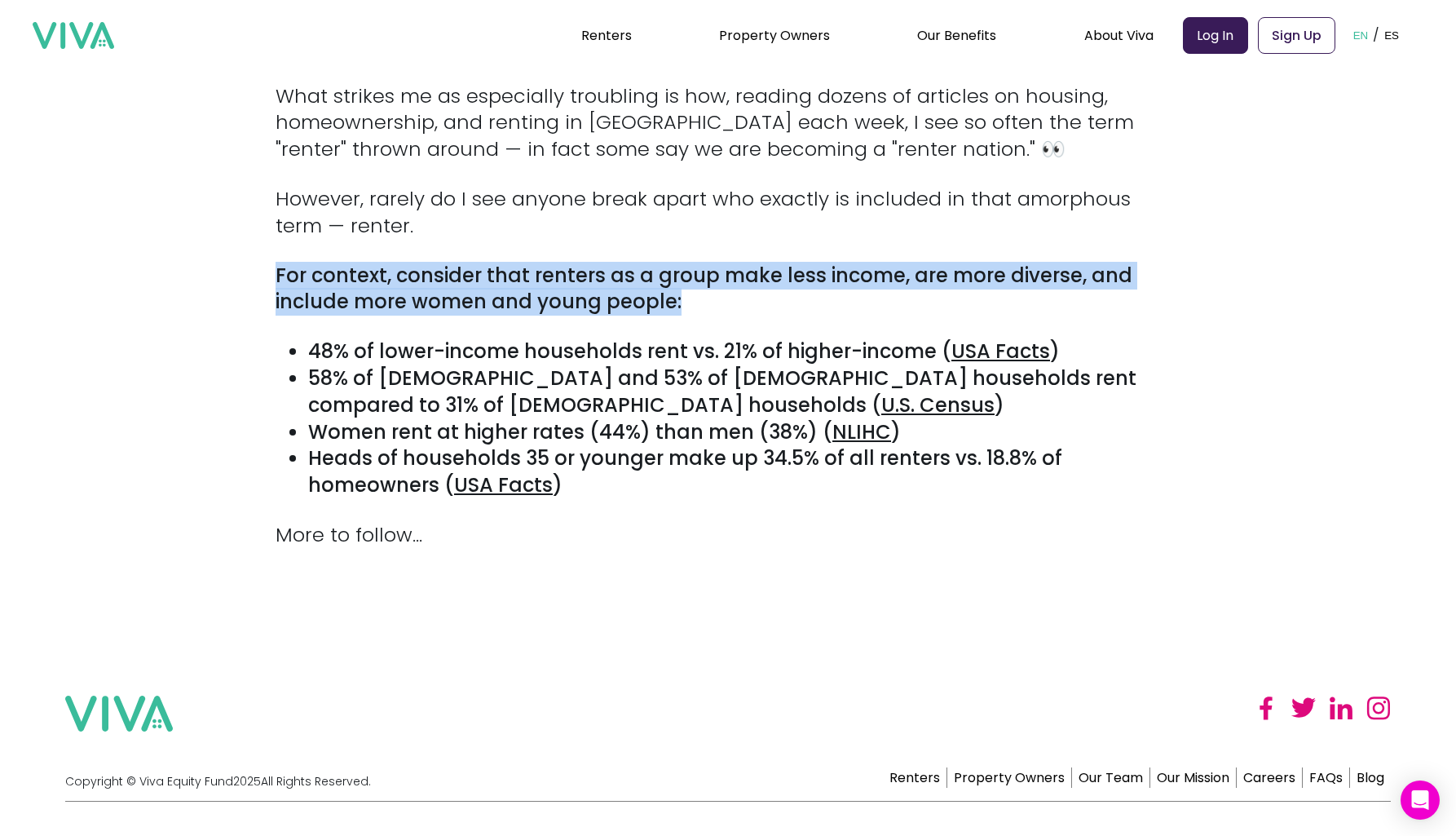
click at [608, 269] on strong "For context, consider that renters as a group make less income, are more divers…" at bounding box center [704, 288] width 857 height 54
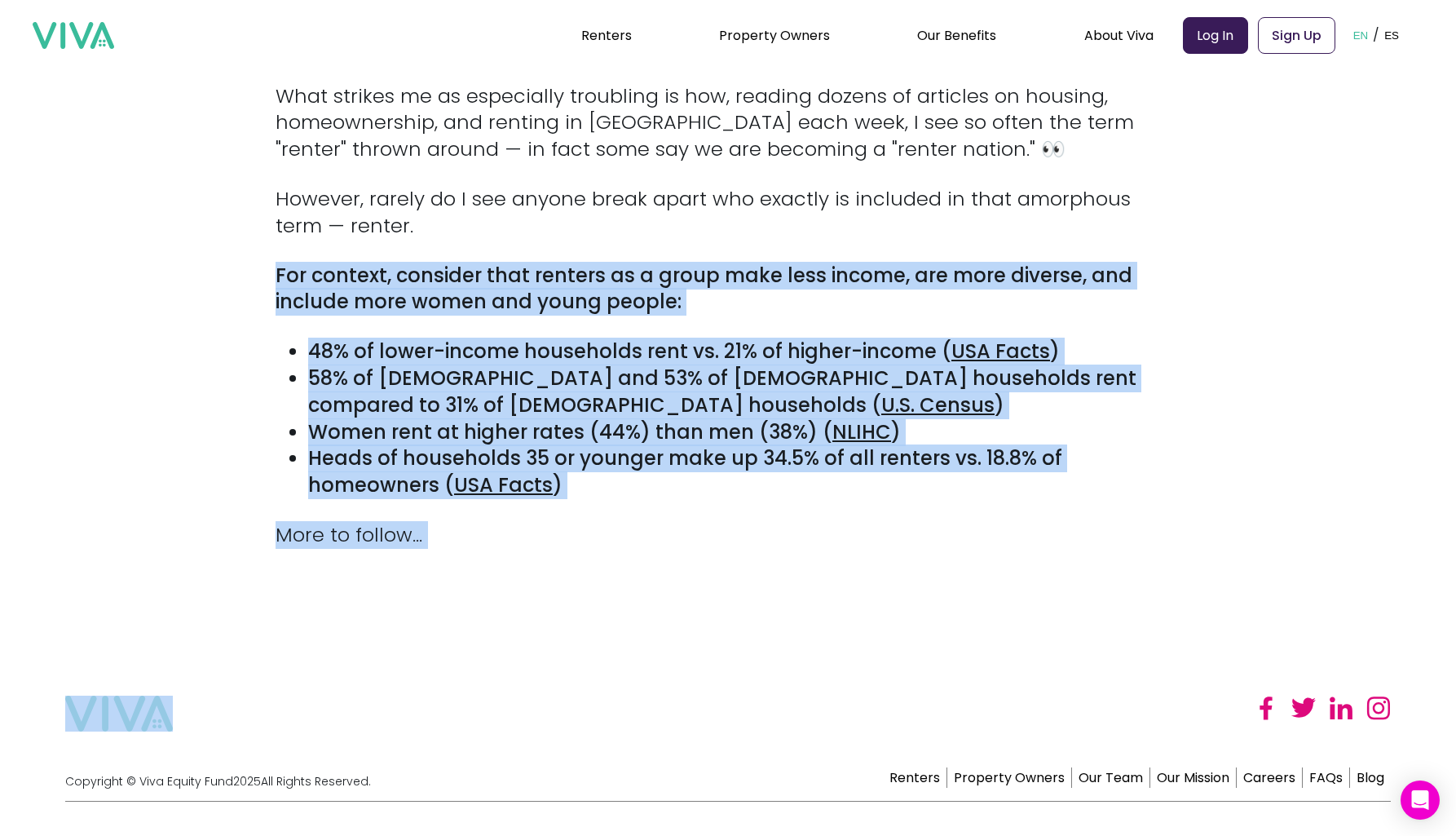
drag, startPoint x: 608, startPoint y: 269, endPoint x: 688, endPoint y: 469, distance: 215.4
click at [688, 469] on div "How America's 40X Wealth Equity Gap affects a majority of diverse, [MEDICAL_DAT…" at bounding box center [728, 126] width 905 height 847
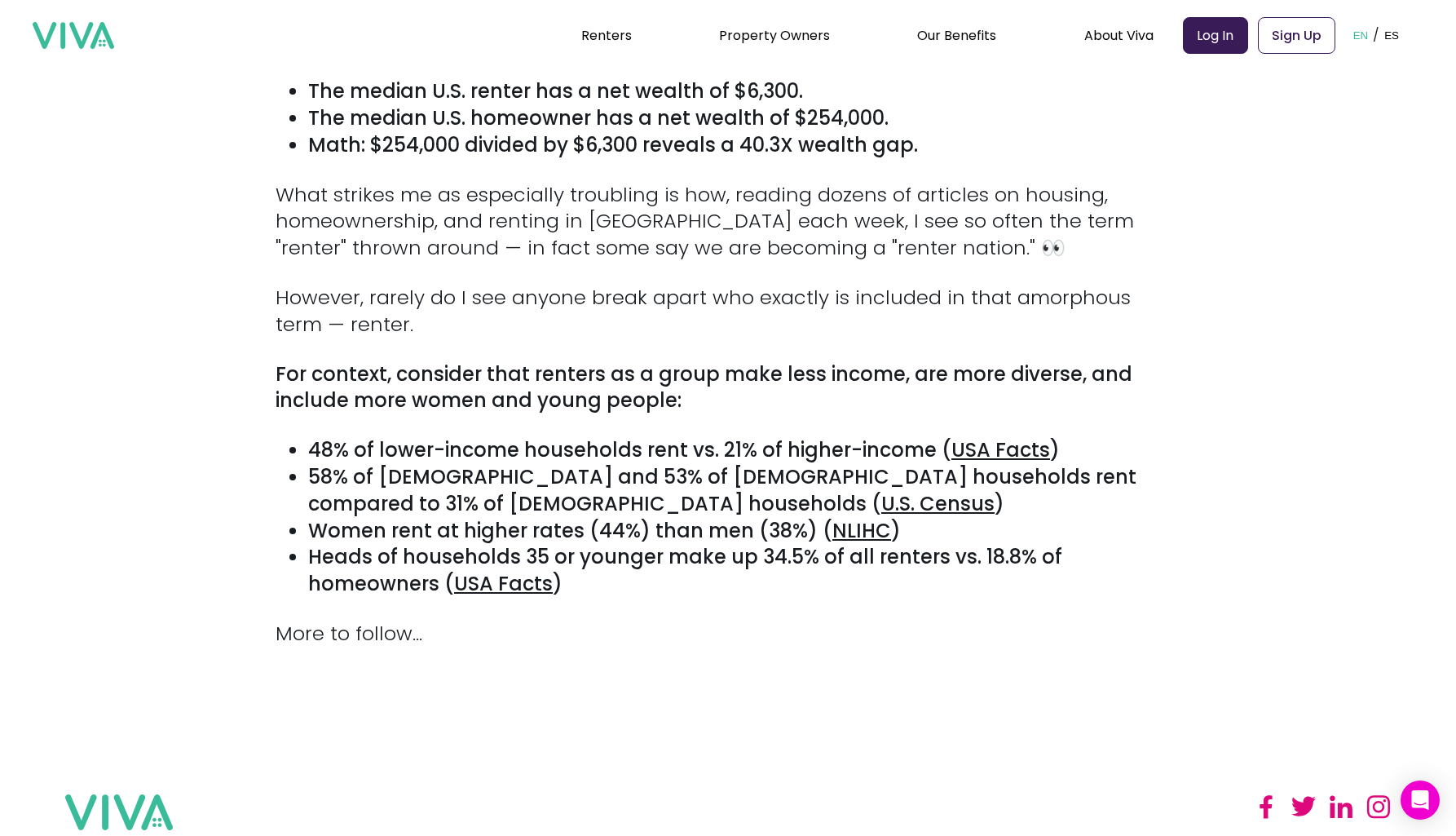
scroll to position [286, 0]
